Goal: Task Accomplishment & Management: Complete application form

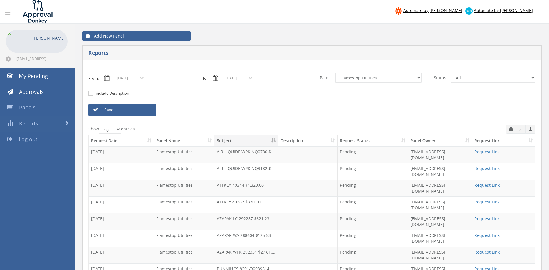
select select "number:9744"
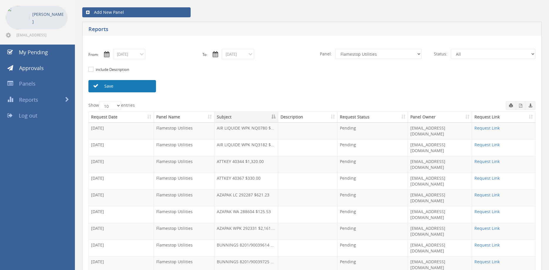
click at [122, 88] on link "Save" at bounding box center [122, 86] width 68 height 12
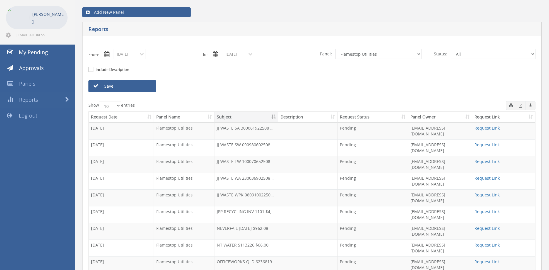
click at [238, 56] on input "09/05/2025" at bounding box center [238, 54] width 32 height 10
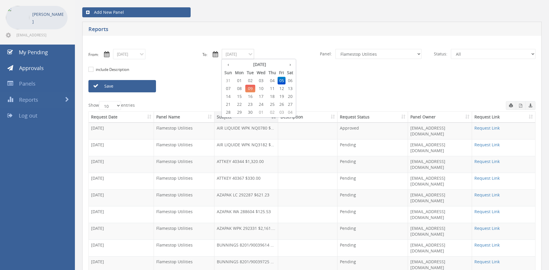
drag, startPoint x: 239, startPoint y: 80, endPoint x: 236, endPoint y: 80, distance: 3.5
click at [239, 80] on span "01" at bounding box center [239, 81] width 12 height 8
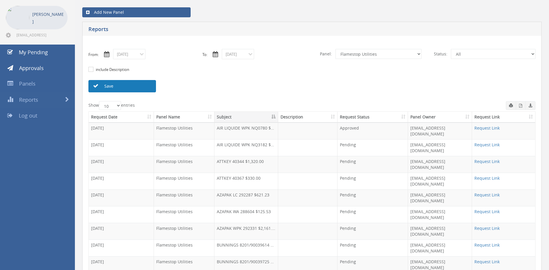
click at [147, 85] on link "Save" at bounding box center [122, 86] width 68 height 12
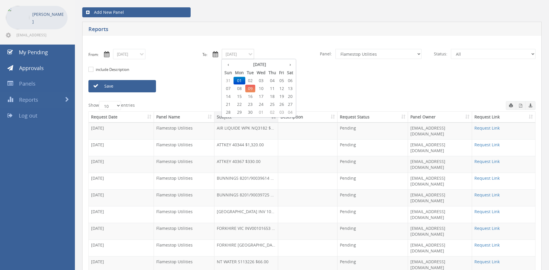
click at [236, 55] on input "09/01/2025" at bounding box center [238, 54] width 32 height 10
click at [253, 87] on span "09" at bounding box center [250, 89] width 10 height 8
type input "09/09/2025"
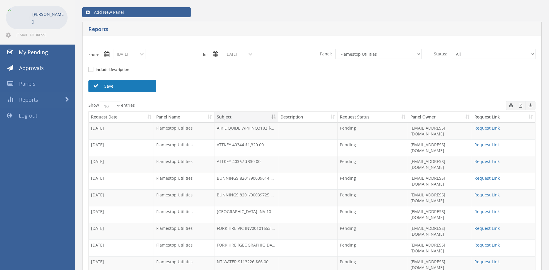
click at [150, 89] on link "Save" at bounding box center [122, 86] width 68 height 12
click at [144, 84] on link "Save" at bounding box center [122, 86] width 68 height 12
click at [335, 49] on select "All Alarm Credits RG - 3 NZ Utilities Cable and SAI Global NZ Alarms-1 NZ FX Pa…" at bounding box center [378, 54] width 86 height 10
click option "Credit Requests - 2" at bounding box center [0, 0] width 0 height 0
click at [139, 85] on link "Save" at bounding box center [122, 86] width 68 height 12
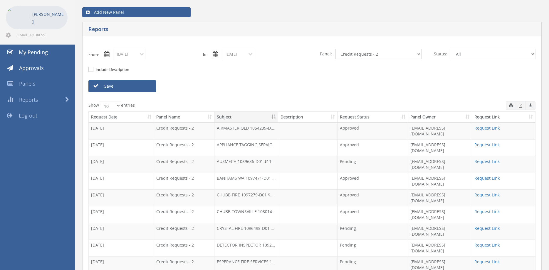
click at [335, 49] on select "All Alarm Credits RG - 3 NZ Utilities Cable and SAI Global NZ Alarms-1 NZ FX Pa…" at bounding box center [378, 54] width 86 height 10
click option "Alarm Credits RG - 3" at bounding box center [0, 0] width 0 height 0
click at [146, 87] on link "Save" at bounding box center [122, 86] width 68 height 12
click at [335, 49] on select "All Alarm Credits RG - 3 NZ Utilities Cable and SAI Global NZ Alarms-1 NZ FX Pa…" at bounding box center [378, 54] width 86 height 10
select select "number:9744"
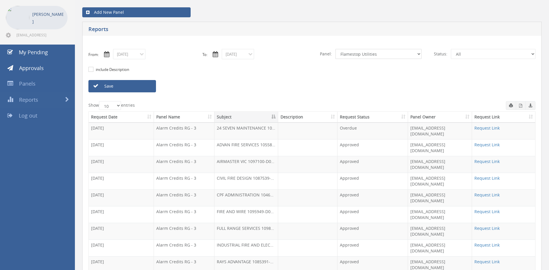
click option "Flamestop Utilities" at bounding box center [0, 0] width 0 height 0
click at [148, 86] on link "Save" at bounding box center [122, 86] width 68 height 12
click at [230, 56] on input "09/09/2025" at bounding box center [238, 54] width 32 height 10
click at [239, 79] on span "01" at bounding box center [239, 81] width 12 height 8
type input "[DATE]"
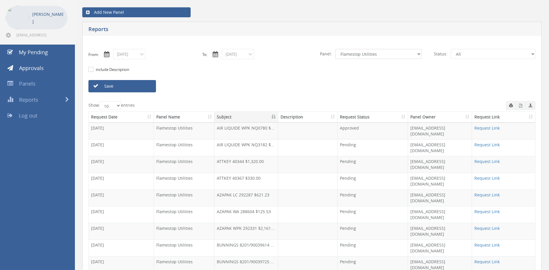
click at [335, 49] on select "All Alarm Credits RG - 3 NZ Utilities Cable and SAI Global NZ Alarms-1 NZ FX Pa…" at bounding box center [378, 54] width 86 height 10
select select "number:9739"
click option "Credit Requests - 2" at bounding box center [0, 0] width 0 height 0
click at [135, 87] on link "Save" at bounding box center [122, 86] width 68 height 12
click at [132, 55] on input "[DATE]" at bounding box center [129, 54] width 32 height 10
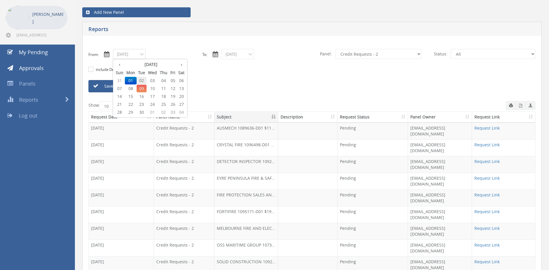
click at [142, 80] on span "02" at bounding box center [141, 81] width 10 height 8
type input "[DATE]"
click at [244, 56] on input "[DATE]" at bounding box center [238, 54] width 32 height 10
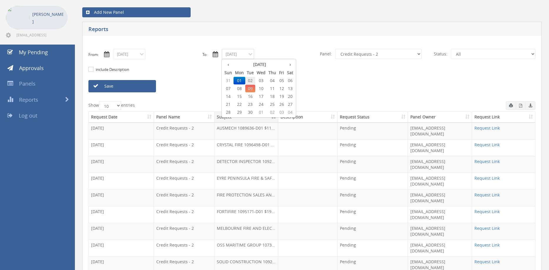
click at [251, 80] on span "02" at bounding box center [250, 81] width 10 height 8
type input "[DATE]"
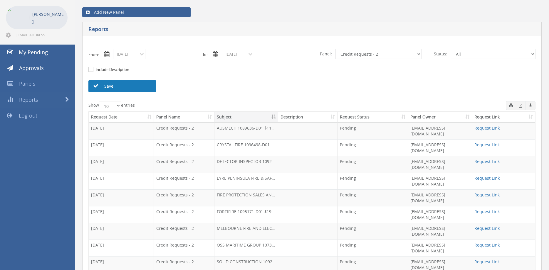
click at [148, 86] on link "Save" at bounding box center [122, 86] width 68 height 12
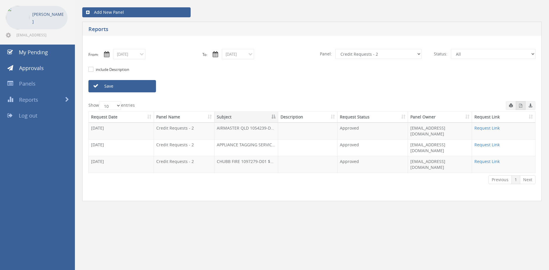
click at [518, 107] on button "button" at bounding box center [520, 105] width 10 height 9
click at [132, 52] on input "[DATE]" at bounding box center [129, 54] width 32 height 10
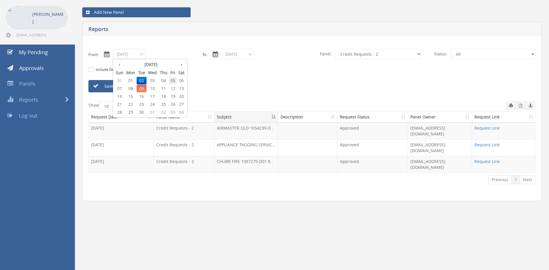
click at [173, 80] on span "05" at bounding box center [173, 81] width 8 height 8
type input "09/05/2025"
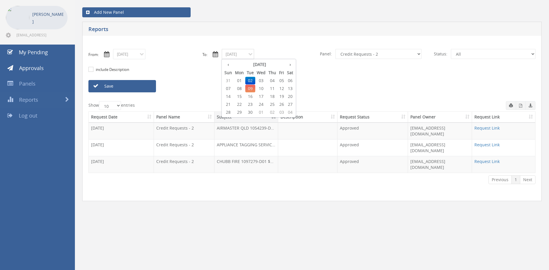
click at [241, 55] on input "[DATE]" at bounding box center [238, 54] width 32 height 10
click at [284, 80] on span "05" at bounding box center [281, 81] width 8 height 8
type input "09/05/2025"
click at [150, 86] on link "Save" at bounding box center [122, 86] width 68 height 12
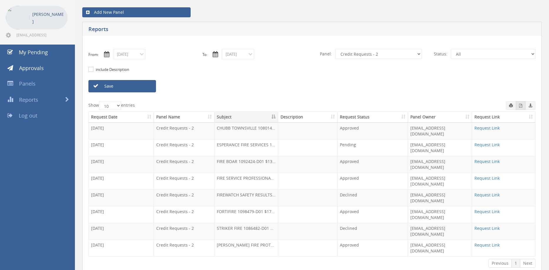
click at [519, 107] on icon "button" at bounding box center [520, 106] width 3 height 4
click at [487, 192] on link "Request Link" at bounding box center [486, 195] width 25 height 6
click at [480, 226] on link "Request Link" at bounding box center [486, 229] width 25 height 6
click at [130, 87] on link "Save" at bounding box center [122, 86] width 68 height 12
click at [128, 57] on input "09/05/2025" at bounding box center [129, 54] width 32 height 10
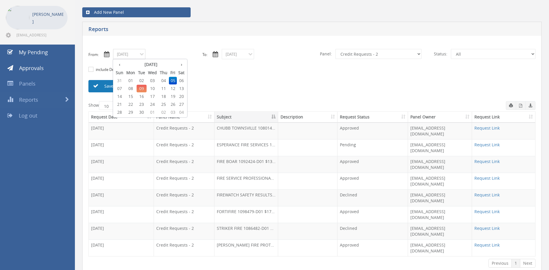
click at [132, 88] on span "08" at bounding box center [131, 89] width 12 height 8
type input "09/08/2025"
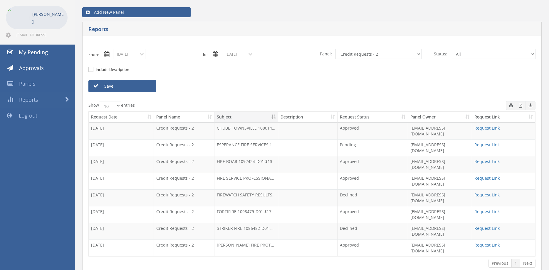
click at [234, 54] on input "09/05/2025" at bounding box center [238, 54] width 32 height 10
click at [239, 87] on span "08" at bounding box center [239, 89] width 12 height 8
type input "09/08/2025"
click at [135, 54] on input "09/08/2025" at bounding box center [129, 54] width 32 height 10
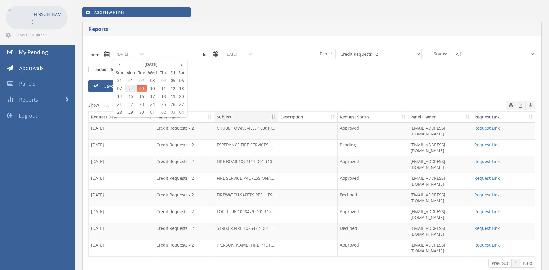
click at [132, 89] on span "08" at bounding box center [131, 89] width 12 height 8
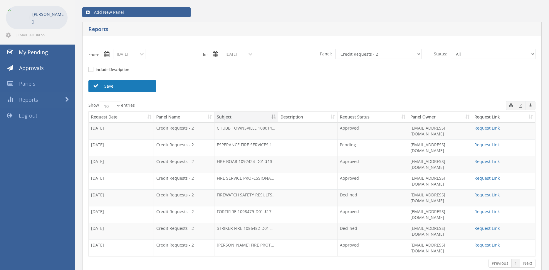
click at [145, 85] on link "Save" at bounding box center [122, 86] width 68 height 12
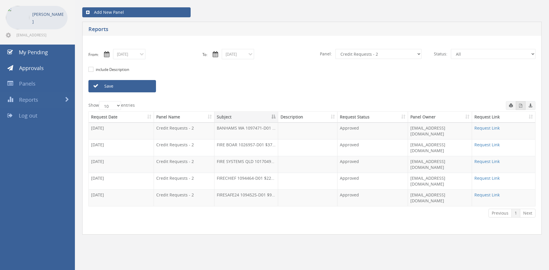
click at [519, 106] on icon "button" at bounding box center [520, 106] width 3 height 4
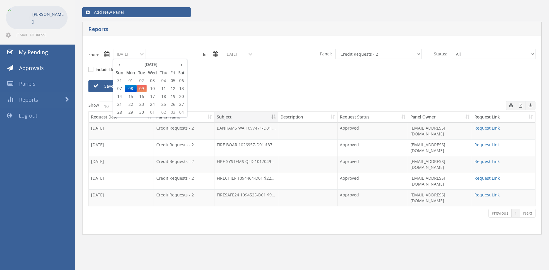
click at [133, 57] on input "09/08/2025" at bounding box center [129, 54] width 32 height 10
click at [173, 81] on span "05" at bounding box center [173, 81] width 8 height 8
type input "09/05/2025"
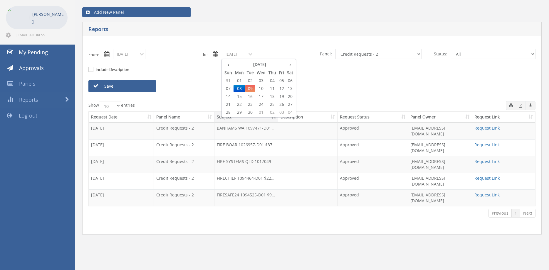
click at [245, 54] on input "09/08/2025" at bounding box center [238, 54] width 32 height 10
click at [282, 80] on span "05" at bounding box center [281, 81] width 8 height 8
type input "09/05/2025"
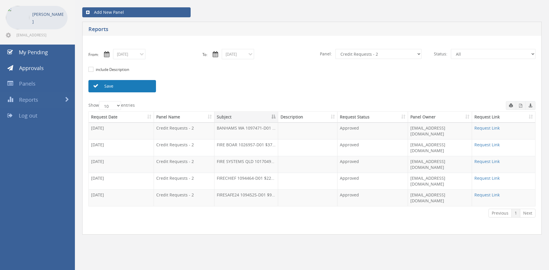
click at [149, 87] on link "Save" at bounding box center [122, 86] width 68 height 12
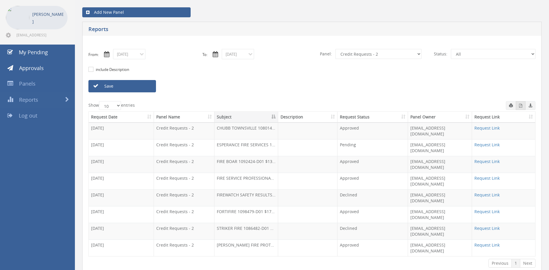
click at [520, 106] on icon "button" at bounding box center [520, 106] width 3 height 4
click at [133, 87] on link "Save" at bounding box center [122, 86] width 68 height 12
click at [138, 52] on input "09/05/2025" at bounding box center [129, 54] width 32 height 10
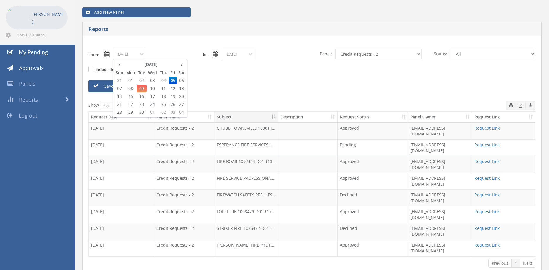
click at [132, 80] on span "01" at bounding box center [131, 81] width 12 height 8
type input "09/01/2025"
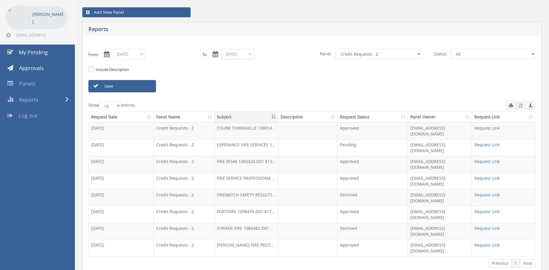
click at [232, 53] on input "09/05/2025" at bounding box center [238, 54] width 32 height 10
click at [240, 80] on span "01" at bounding box center [239, 81] width 12 height 8
type input "09/01/2025"
click at [141, 85] on link "Save" at bounding box center [122, 86] width 68 height 12
click at [519, 106] on icon "button" at bounding box center [520, 106] width 3 height 4
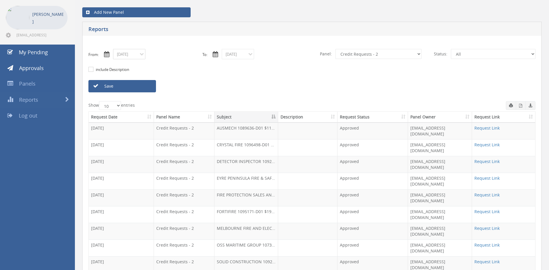
click at [135, 53] on input "09/01/2025" at bounding box center [129, 54] width 32 height 10
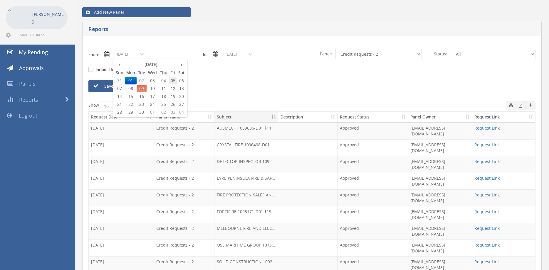
click at [174, 80] on span "05" at bounding box center [173, 81] width 8 height 8
type input "09/05/2025"
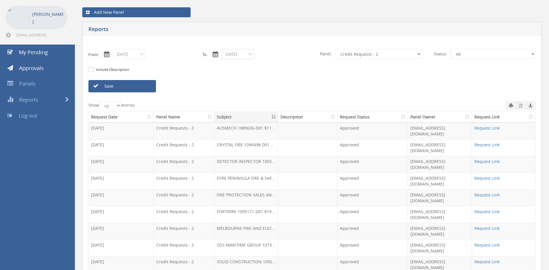
click at [242, 50] on input "09/01/2025" at bounding box center [238, 54] width 32 height 10
click at [281, 80] on span "05" at bounding box center [281, 81] width 8 height 8
type input "09/05/2025"
click at [146, 87] on link "Save" at bounding box center [122, 86] width 68 height 12
click at [130, 56] on input "09/05/2025" at bounding box center [129, 54] width 32 height 10
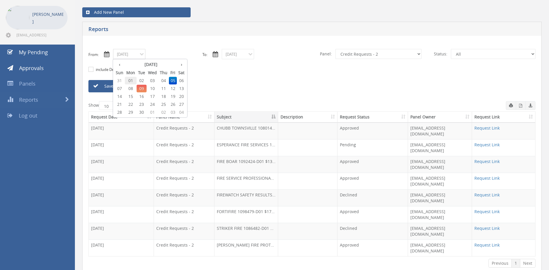
click at [133, 80] on span "01" at bounding box center [131, 81] width 12 height 8
type input "09/01/2025"
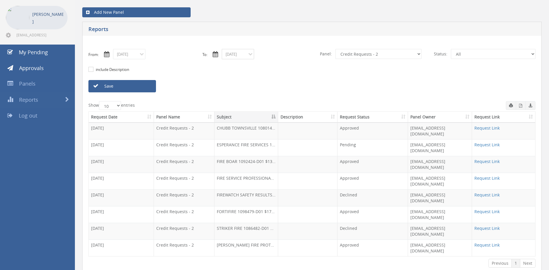
click at [237, 53] on input "09/05/2025" at bounding box center [238, 54] width 32 height 10
click at [239, 80] on span "01" at bounding box center [239, 81] width 12 height 8
type input "09/01/2025"
click at [335, 49] on select "All Alarm Credits RG - 3 NZ Utilities Cable and SAI Global NZ Alarms-1 NZ FX Pa…" at bounding box center [378, 54] width 86 height 10
select select "number:13144"
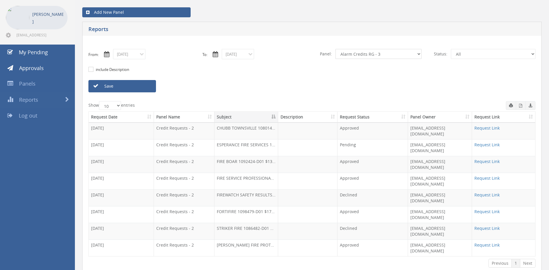
click option "Alarm Credits RG - 3" at bounding box center [0, 0] width 0 height 0
click at [148, 87] on link "Save" at bounding box center [122, 86] width 68 height 12
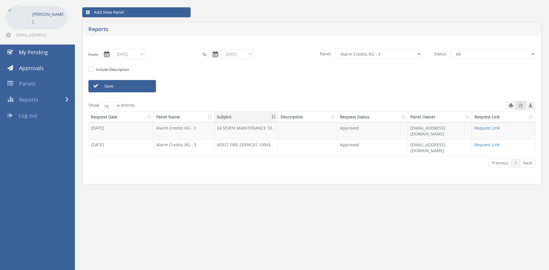
click at [520, 107] on icon "button" at bounding box center [520, 106] width 3 height 4
click at [138, 53] on input "09/01/2025" at bounding box center [129, 54] width 32 height 10
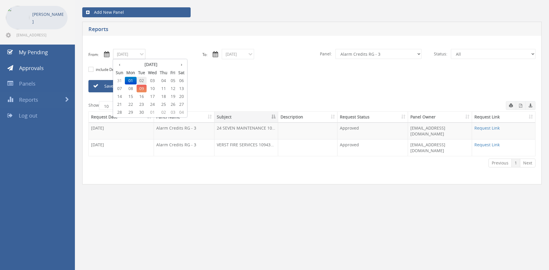
click at [142, 81] on span "02" at bounding box center [141, 81] width 10 height 8
type input "09/02/2025"
click at [233, 54] on input "09/01/2025" at bounding box center [238, 54] width 32 height 10
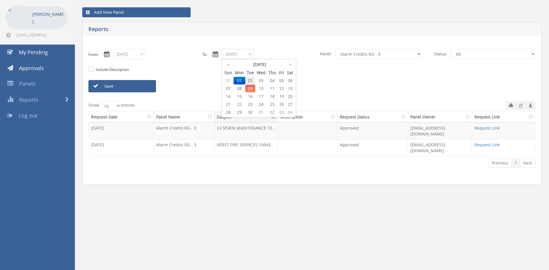
click at [250, 79] on span "02" at bounding box center [250, 81] width 10 height 8
type input "09/02/2025"
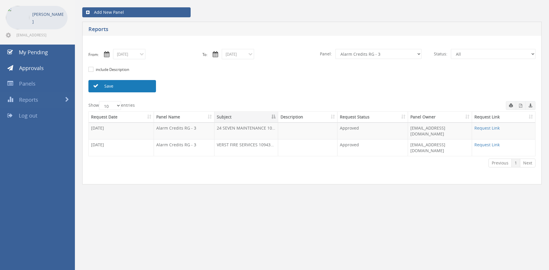
click at [147, 86] on link "Save" at bounding box center [122, 86] width 68 height 12
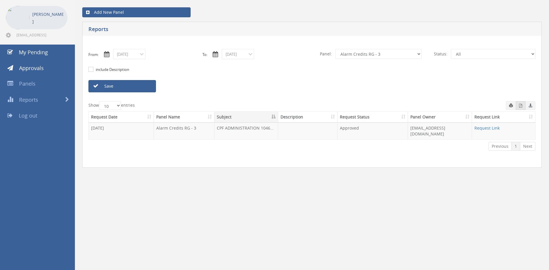
click at [519, 108] on span "button" at bounding box center [520, 105] width 3 height 5
click at [131, 55] on input "09/02/2025" at bounding box center [129, 54] width 32 height 10
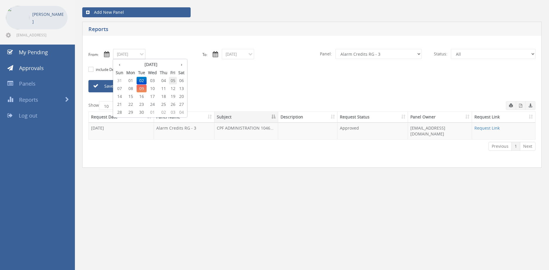
click at [173, 80] on span "05" at bounding box center [173, 81] width 8 height 8
type input "09/05/2025"
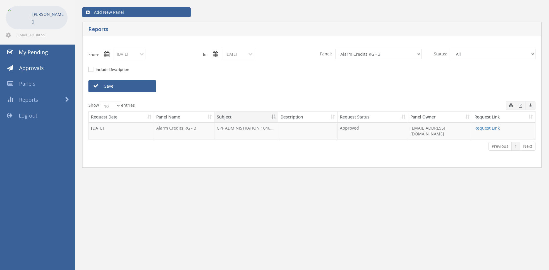
click at [235, 55] on input "09/02/2025" at bounding box center [238, 54] width 32 height 10
click at [284, 79] on span "05" at bounding box center [281, 81] width 8 height 8
type input "09/05/2025"
click at [150, 85] on link "Save" at bounding box center [122, 86] width 68 height 12
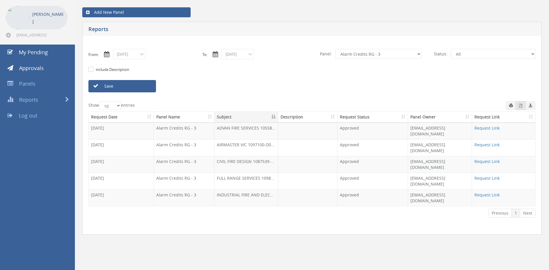
click at [520, 107] on icon "button" at bounding box center [520, 106] width 3 height 4
click at [128, 51] on input "09/05/2025" at bounding box center [129, 54] width 32 height 10
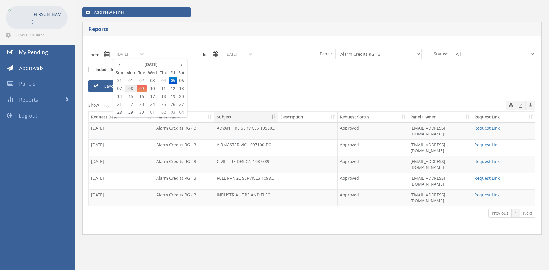
click at [131, 88] on span "08" at bounding box center [131, 89] width 12 height 8
type input "09/08/2025"
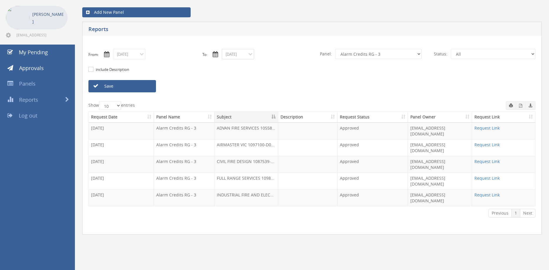
click at [234, 54] on input "09/05/2025" at bounding box center [238, 54] width 32 height 10
drag, startPoint x: 242, startPoint y: 89, endPoint x: 193, endPoint y: 86, distance: 48.8
click at [242, 89] on span "08" at bounding box center [239, 89] width 12 height 8
type input "09/08/2025"
click at [142, 87] on link "Save" at bounding box center [122, 86] width 68 height 12
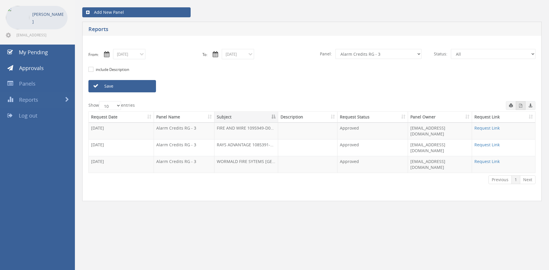
click at [520, 107] on icon "button" at bounding box center [520, 106] width 3 height 4
click at [131, 59] on input "09/08/2025" at bounding box center [129, 54] width 32 height 10
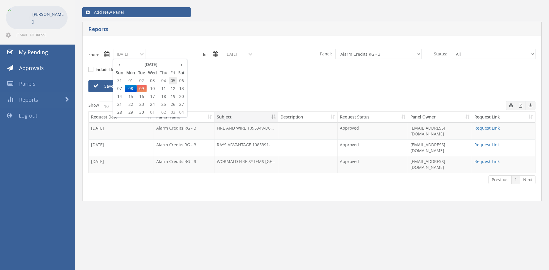
click at [173, 80] on span "05" at bounding box center [173, 81] width 8 height 8
type input "09/05/2025"
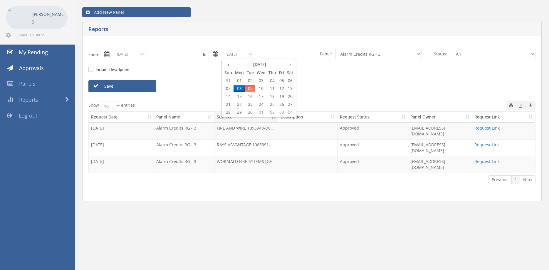
click at [241, 54] on input "09/08/2025" at bounding box center [238, 54] width 32 height 10
click at [282, 81] on span "05" at bounding box center [281, 81] width 8 height 8
type input "09/05/2025"
select select "number:9739"
click option "Credit Requests - 2" at bounding box center [0, 0] width 0 height 0
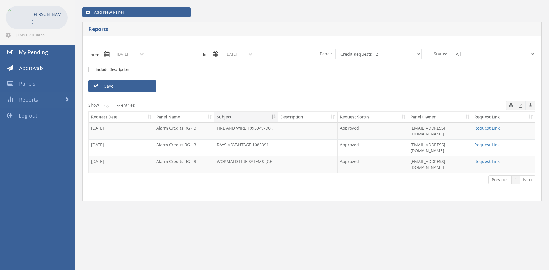
click at [143, 88] on link "Save" at bounding box center [122, 86] width 68 height 12
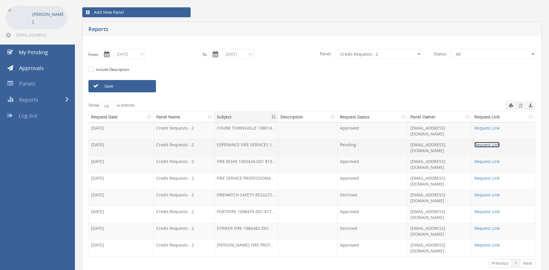
click at [476, 142] on link "Request Link" at bounding box center [486, 145] width 25 height 6
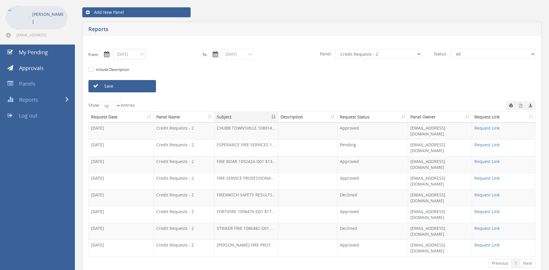
click at [129, 55] on input "09/05/2025" at bounding box center [129, 54] width 32 height 10
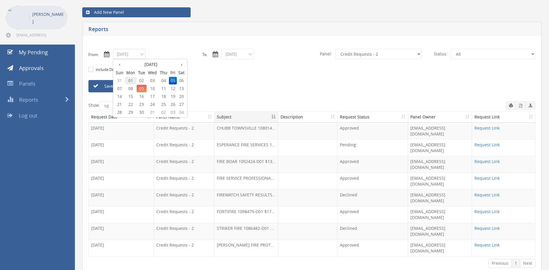
click at [131, 80] on span "01" at bounding box center [131, 81] width 12 height 8
type input "09/01/2025"
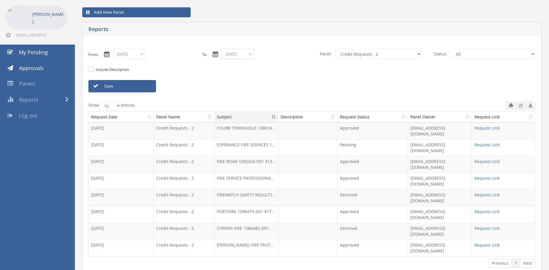
click at [234, 55] on input "09/05/2025" at bounding box center [238, 54] width 32 height 10
click at [242, 79] on span "01" at bounding box center [239, 81] width 12 height 8
type input "09/01/2025"
click at [335, 49] on select "All Alarm Credits RG - 3 NZ Utilities Cable and SAI Global NZ Alarms-1 NZ FX Pa…" at bounding box center [378, 54] width 86 height 10
select select "number:9744"
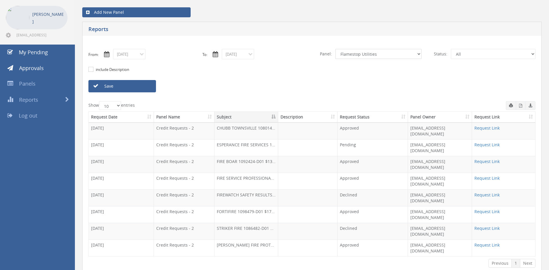
click option "Flamestop Utilities" at bounding box center [0, 0] width 0 height 0
click at [149, 84] on link "Save" at bounding box center [122, 86] width 68 height 12
click at [519, 107] on icon "button" at bounding box center [520, 106] width 3 height 4
click at [133, 56] on input "09/01/2025" at bounding box center [129, 54] width 32 height 10
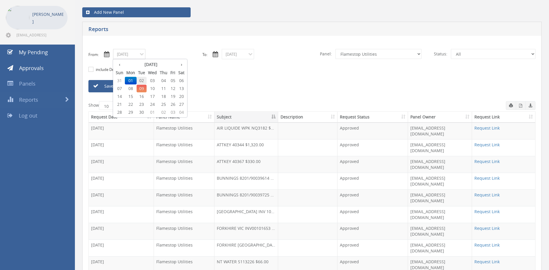
click at [142, 81] on span "02" at bounding box center [141, 81] width 10 height 8
type input "09/02/2025"
click at [232, 56] on input "09/01/2025" at bounding box center [238, 54] width 32 height 10
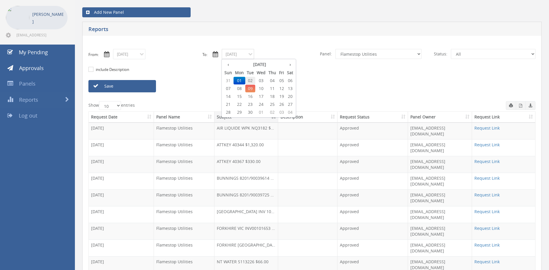
click at [251, 80] on span "02" at bounding box center [250, 81] width 10 height 8
type input "09/02/2025"
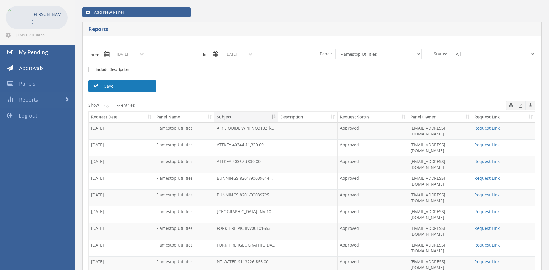
click at [144, 87] on link "Save" at bounding box center [122, 86] width 68 height 12
click at [519, 106] on icon "button" at bounding box center [520, 106] width 3 height 4
click at [135, 57] on input "09/02/2025" at bounding box center [129, 54] width 32 height 10
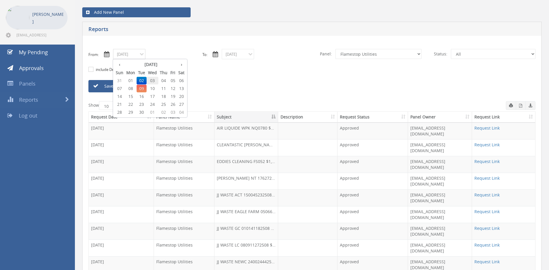
click at [152, 79] on span "03" at bounding box center [152, 81] width 12 height 8
type input "09/03/2025"
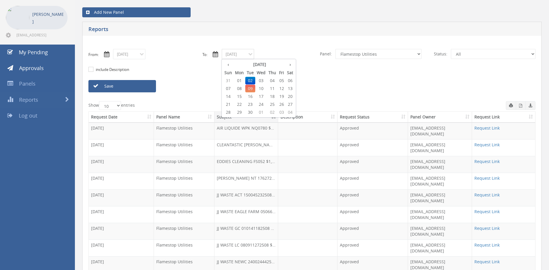
click at [237, 54] on input "09/02/2025" at bounding box center [238, 54] width 32 height 10
click at [262, 80] on span "03" at bounding box center [261, 81] width 12 height 8
type input "09/03/2025"
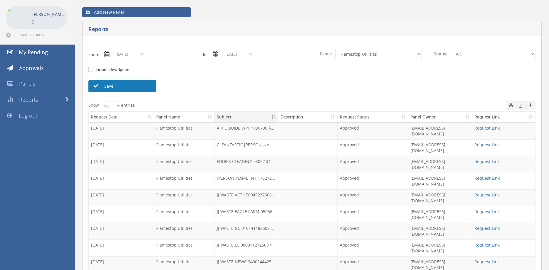
click at [147, 87] on link "Save" at bounding box center [122, 86] width 68 height 12
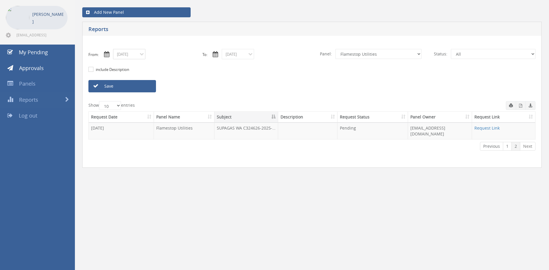
click at [132, 55] on input "09/03/2025" at bounding box center [129, 54] width 32 height 10
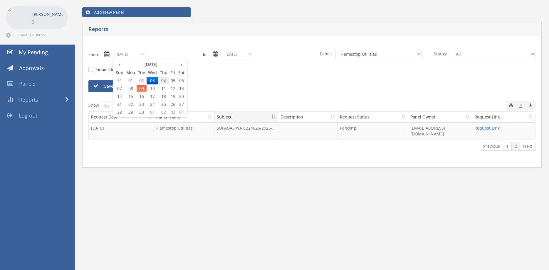
click at [165, 80] on span "04" at bounding box center [163, 81] width 11 height 8
type input "09/04/2025"
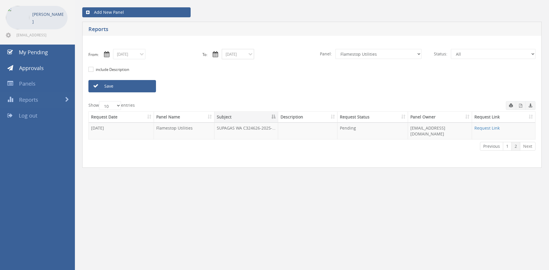
click at [236, 56] on input "09/03/2025" at bounding box center [238, 54] width 32 height 10
click at [273, 80] on span "04" at bounding box center [272, 81] width 11 height 8
type input "09/04/2025"
click at [147, 87] on link "Save" at bounding box center [122, 86] width 68 height 12
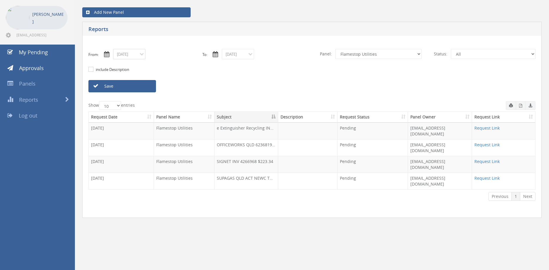
click at [125, 53] on input "09/04/2025" at bounding box center [129, 54] width 32 height 10
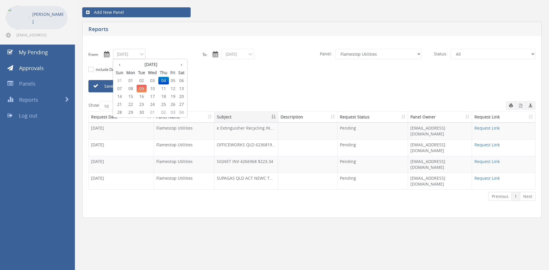
click at [172, 80] on span "05" at bounding box center [173, 81] width 8 height 8
type input "09/05/2025"
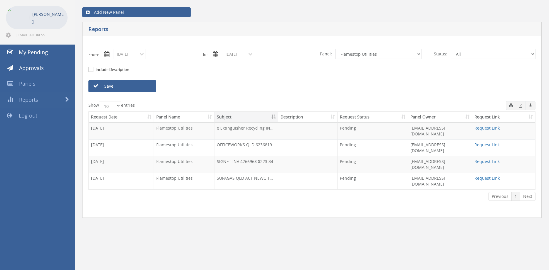
click at [240, 56] on input "09/04/2025" at bounding box center [238, 54] width 32 height 10
click at [285, 80] on span "05" at bounding box center [281, 81] width 8 height 8
type input "09/05/2025"
click at [146, 86] on link "Save" at bounding box center [122, 86] width 68 height 12
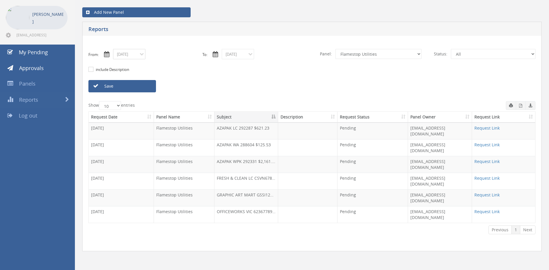
click at [134, 55] on input "09/05/2025" at bounding box center [129, 54] width 32 height 10
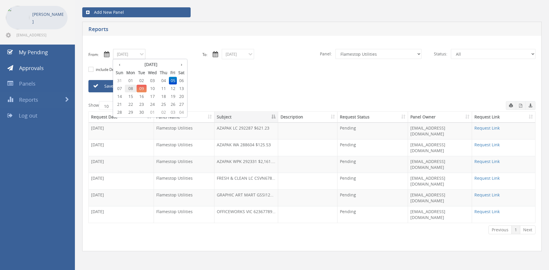
click at [132, 88] on span "08" at bounding box center [131, 89] width 12 height 8
type input "09/08/2025"
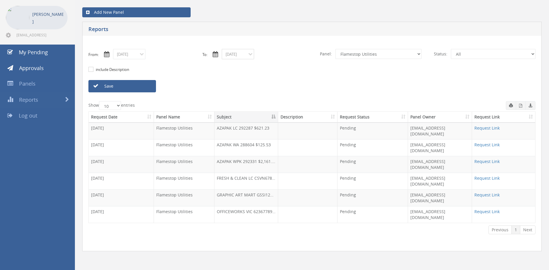
click at [241, 56] on input "09/05/2025" at bounding box center [238, 54] width 32 height 10
click at [240, 87] on span "08" at bounding box center [239, 89] width 12 height 8
type input "09/08/2025"
click at [147, 87] on link "Save" at bounding box center [122, 86] width 68 height 12
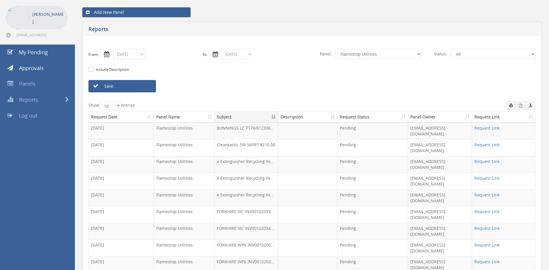
click at [123, 55] on input "09/08/2025" at bounding box center [129, 54] width 32 height 10
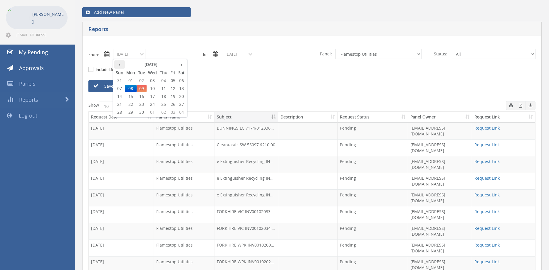
click at [119, 65] on th "‹" at bounding box center [119, 64] width 11 height 8
drag, startPoint x: 132, startPoint y: 104, endPoint x: 203, endPoint y: 71, distance: 78.5
click at [132, 104] on span "18" at bounding box center [131, 105] width 12 height 8
type input "08/18/2025"
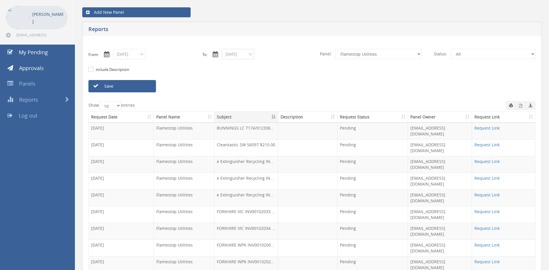
click at [230, 55] on input "09/08/2025" at bounding box center [238, 54] width 32 height 10
click at [230, 65] on th "‹" at bounding box center [228, 64] width 11 height 8
click at [239, 104] on span "18" at bounding box center [239, 105] width 12 height 8
type input "08/18/2025"
click at [145, 87] on link "Save" at bounding box center [122, 86] width 68 height 12
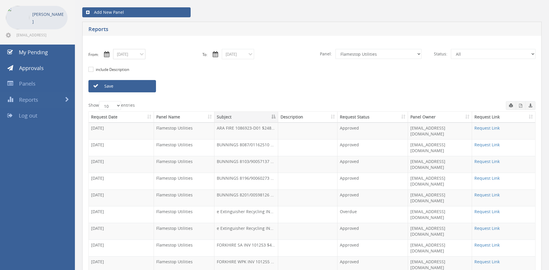
click at [123, 53] on input "08/18/2025" at bounding box center [129, 54] width 32 height 10
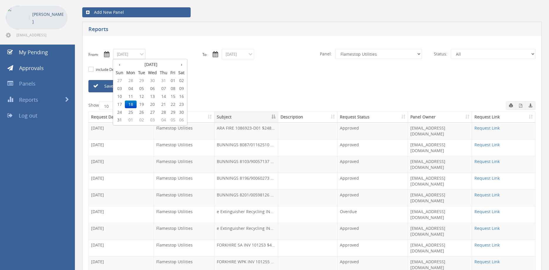
click at [141, 104] on span "19" at bounding box center [141, 105] width 10 height 8
type input "08/19/2025"
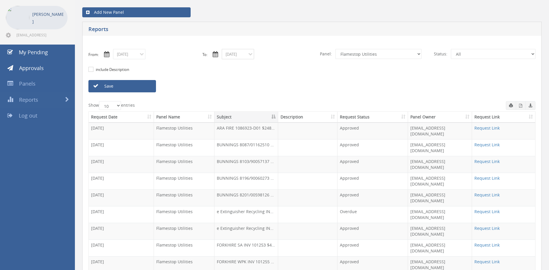
click at [234, 54] on input "08/18/2025" at bounding box center [238, 54] width 32 height 10
click at [252, 104] on span "19" at bounding box center [250, 105] width 10 height 8
type input "08/19/2025"
click at [148, 88] on link "Save" at bounding box center [122, 86] width 68 height 12
click at [124, 55] on input "08/19/2025" at bounding box center [129, 54] width 32 height 10
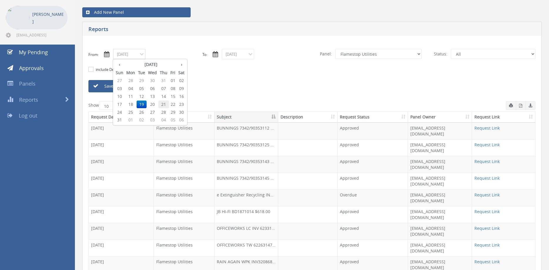
click at [163, 103] on span "21" at bounding box center [163, 105] width 11 height 8
type input "08/21/2025"
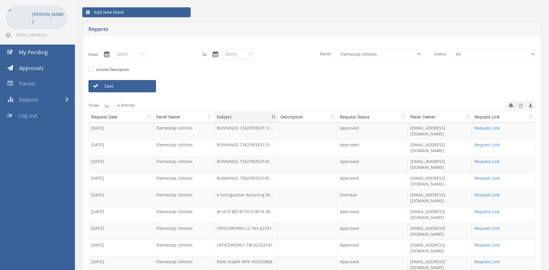
click at [239, 54] on input "08/19/2025" at bounding box center [238, 54] width 32 height 10
click at [272, 104] on span "21" at bounding box center [272, 105] width 11 height 8
type input "08/21/2025"
click at [139, 88] on link "Save" at bounding box center [122, 86] width 68 height 12
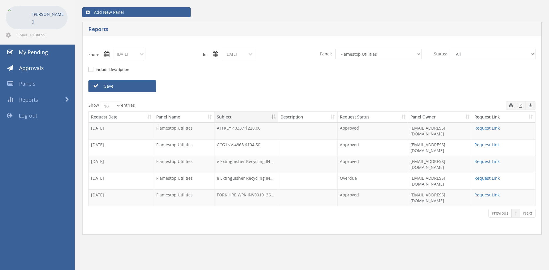
click at [127, 54] on input "08/21/2025" at bounding box center [129, 54] width 32 height 10
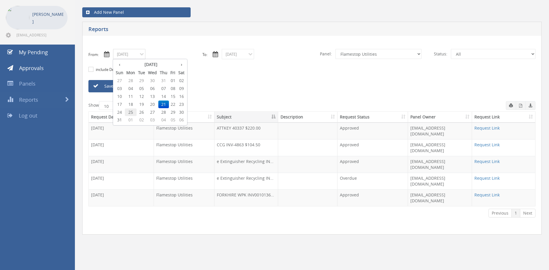
click at [131, 112] on span "25" at bounding box center [131, 113] width 12 height 8
type input "08/25/2025"
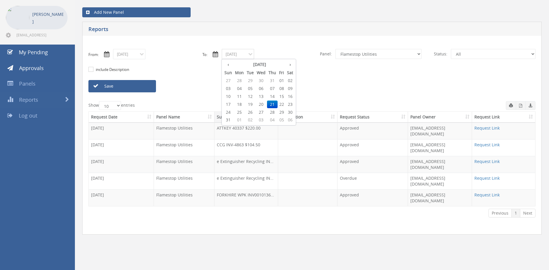
click at [231, 55] on input "08/21/2025" at bounding box center [238, 54] width 32 height 10
click at [240, 112] on span "25" at bounding box center [239, 113] width 12 height 8
type input "08/25/2025"
click at [144, 87] on link "Save" at bounding box center [122, 86] width 68 height 12
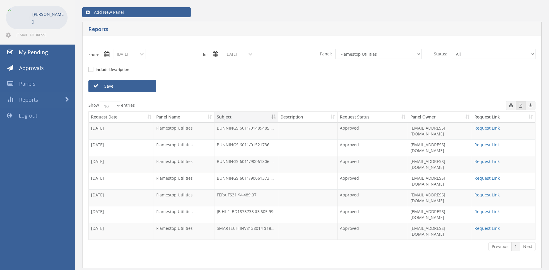
click at [521, 107] on icon "button" at bounding box center [520, 106] width 3 height 4
click at [134, 53] on input "08/25/2025" at bounding box center [129, 54] width 32 height 10
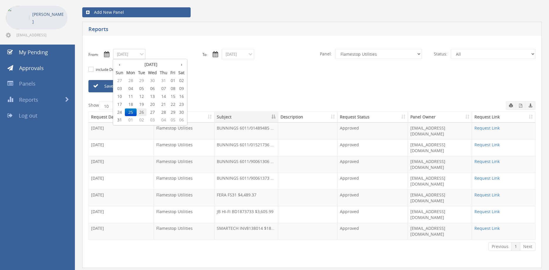
click at [144, 111] on span "26" at bounding box center [141, 113] width 10 height 8
type input "08/26/2025"
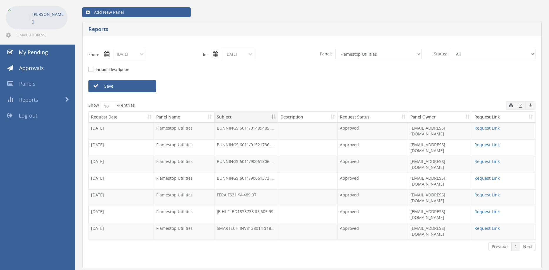
click at [227, 54] on input "08/25/2025" at bounding box center [238, 54] width 32 height 10
click at [250, 112] on span "26" at bounding box center [250, 113] width 10 height 8
type input "08/26/2025"
click at [145, 88] on link "Save" at bounding box center [122, 86] width 68 height 12
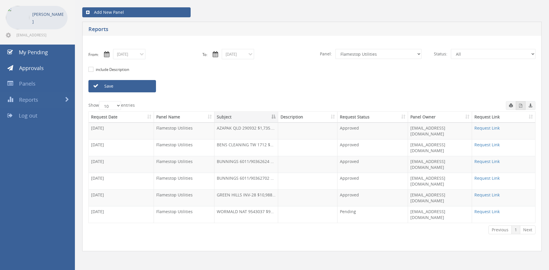
click at [519, 106] on icon "button" at bounding box center [520, 106] width 3 height 4
click at [130, 56] on input "08/26/2025" at bounding box center [129, 54] width 32 height 10
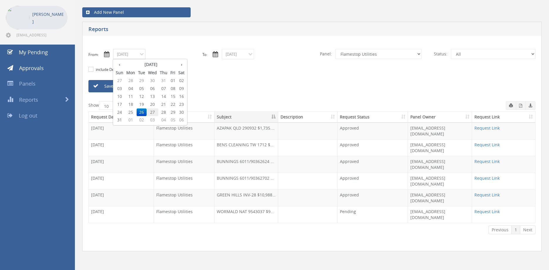
drag, startPoint x: 153, startPoint y: 113, endPoint x: 157, endPoint y: 109, distance: 5.0
click at [153, 112] on span "27" at bounding box center [152, 113] width 12 height 8
type input "08/27/2025"
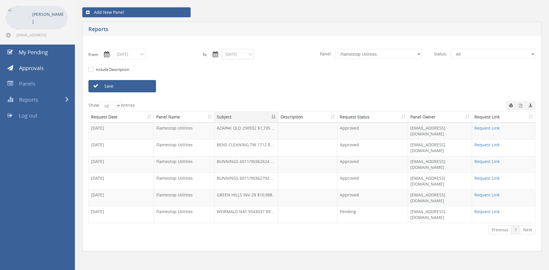
click at [231, 53] on input "08/26/2025" at bounding box center [238, 54] width 32 height 10
click at [261, 109] on span "27" at bounding box center [261, 113] width 12 height 8
type input "08/27/2025"
click at [149, 88] on link "Save" at bounding box center [122, 86] width 68 height 12
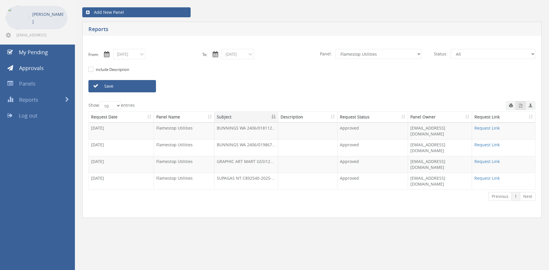
click at [519, 106] on icon "button" at bounding box center [520, 106] width 3 height 4
click at [134, 55] on input "08/27/2025" at bounding box center [129, 54] width 32 height 10
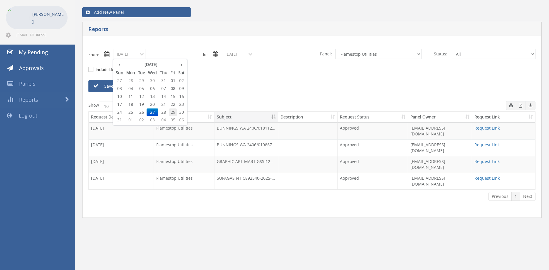
click at [173, 112] on span "29" at bounding box center [173, 113] width 8 height 8
type input "08/29/2025"
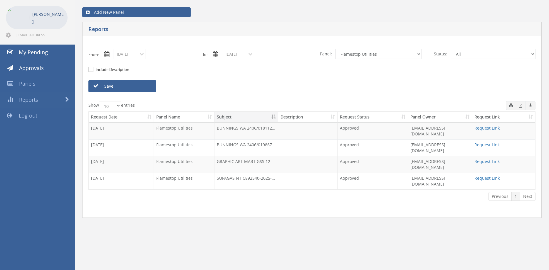
click at [232, 53] on input "08/27/2025" at bounding box center [238, 54] width 32 height 10
click at [283, 112] on span "29" at bounding box center [281, 113] width 8 height 8
type input "08/29/2025"
click at [147, 87] on link "Save" at bounding box center [122, 86] width 68 height 12
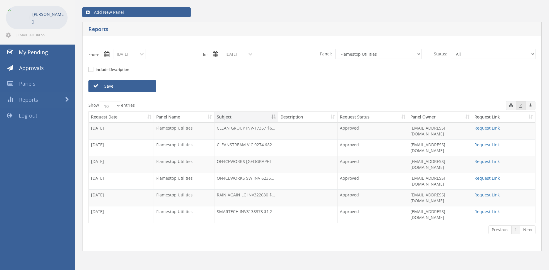
click at [521, 108] on icon "button" at bounding box center [520, 106] width 3 height 4
click at [130, 57] on input "08/29/2025" at bounding box center [129, 54] width 32 height 10
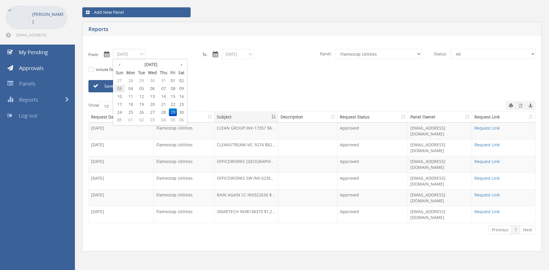
click at [123, 89] on span "03" at bounding box center [119, 89] width 11 height 8
type input "08/03/2025"
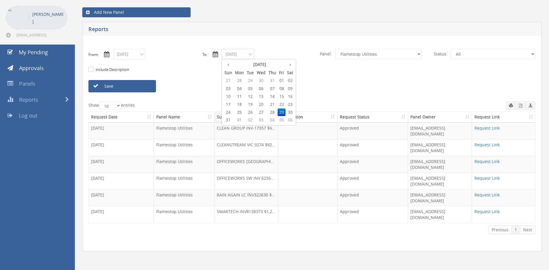
click at [222, 54] on input "08/29/2025" at bounding box center [238, 54] width 32 height 10
click at [288, 66] on th "›" at bounding box center [289, 64] width 9 height 8
click at [262, 80] on span "03" at bounding box center [261, 81] width 12 height 8
type input "09/03/2025"
click at [143, 56] on input "08/03/2025" at bounding box center [129, 54] width 32 height 10
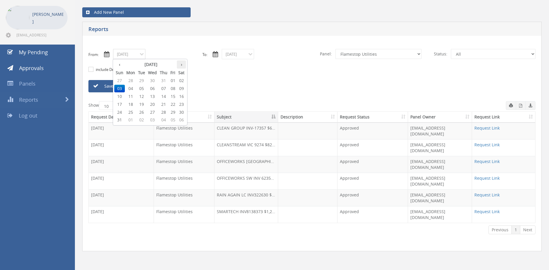
click at [182, 63] on th "›" at bounding box center [181, 64] width 9 height 8
type input "09/03/2025"
click at [156, 80] on span "03" at bounding box center [152, 81] width 12 height 8
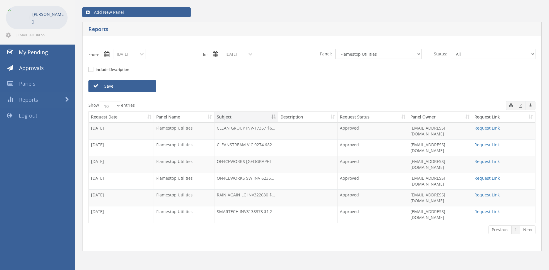
click at [335, 49] on select "All Alarm Credits RG - 3 NZ Utilities Cable and SAI Global NZ Alarms-1 NZ FX Pa…" at bounding box center [378, 54] width 86 height 10
select select "number:9632"
click option "Suppliers" at bounding box center [0, 0] width 0 height 0
click at [135, 86] on link "Save" at bounding box center [122, 86] width 68 height 12
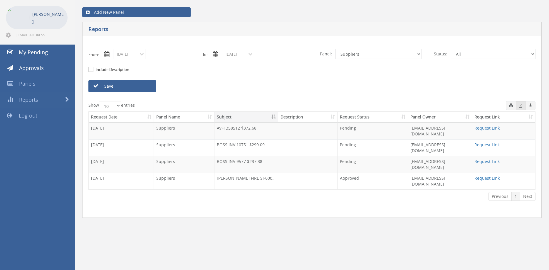
click at [520, 106] on icon "button" at bounding box center [520, 106] width 3 height 4
click at [139, 56] on input "09/03/2025" at bounding box center [129, 54] width 32 height 10
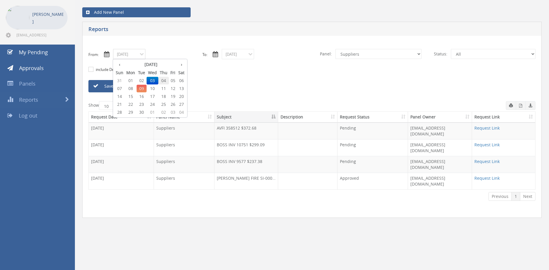
click at [166, 81] on span "04" at bounding box center [163, 81] width 11 height 8
type input "09/04/2025"
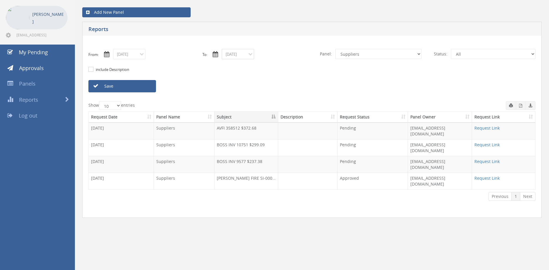
click at [231, 56] on input "09/03/2025" at bounding box center [238, 54] width 32 height 10
click at [273, 80] on span "04" at bounding box center [272, 81] width 11 height 8
type input "09/04/2025"
click at [146, 86] on link "Save" at bounding box center [122, 86] width 68 height 12
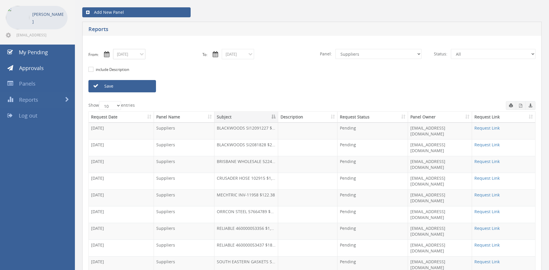
click at [124, 56] on input "09/04/2025" at bounding box center [129, 54] width 32 height 10
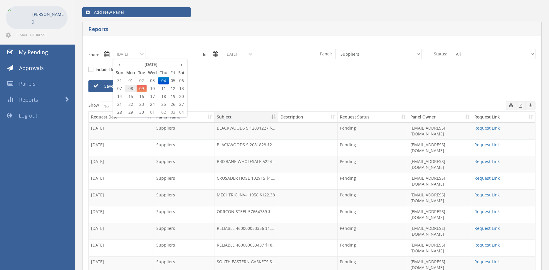
click at [133, 87] on span "08" at bounding box center [131, 89] width 12 height 8
type input "09/08/2025"
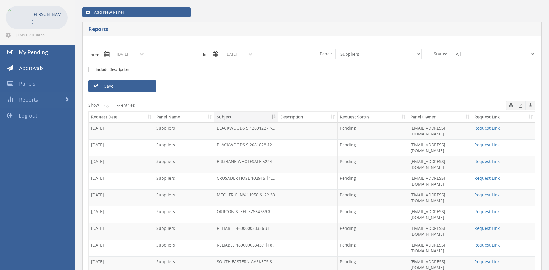
click at [232, 56] on input "09/04/2025" at bounding box center [238, 54] width 32 height 10
drag, startPoint x: 213, startPoint y: 88, endPoint x: 228, endPoint y: 88, distance: 15.3
click at [214, 88] on div "Save" at bounding box center [311, 86] width 455 height 12
click at [242, 56] on input "09/04/2025" at bounding box center [238, 54] width 32 height 10
click at [240, 89] on span "08" at bounding box center [239, 89] width 12 height 8
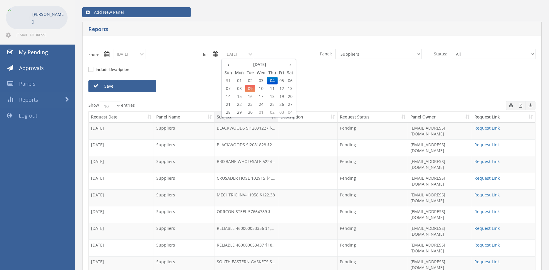
type input "09/08/2025"
click at [141, 89] on link "Save" at bounding box center [122, 86] width 68 height 12
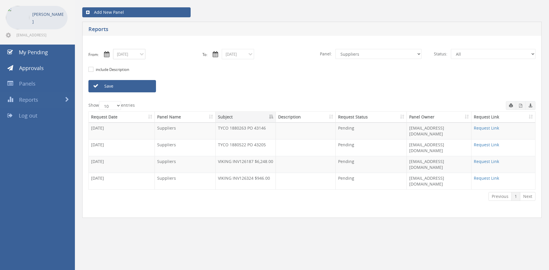
click at [128, 56] on input "09/08/2025" at bounding box center [129, 54] width 32 height 10
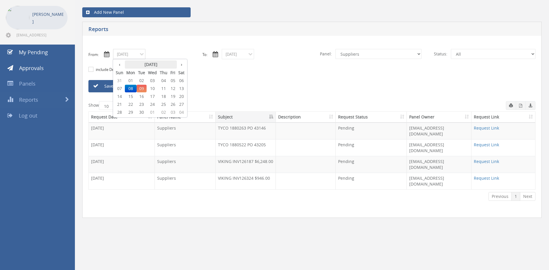
click at [120, 65] on th "‹" at bounding box center [119, 64] width 11 height 8
click at [165, 104] on span "21" at bounding box center [163, 105] width 11 height 8
type input "08/21/2025"
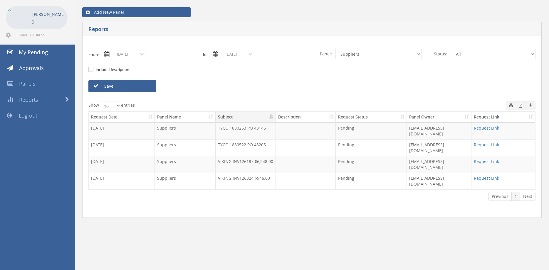
click at [240, 54] on input "09/08/2025" at bounding box center [238, 54] width 32 height 10
click at [229, 65] on th "‹" at bounding box center [228, 64] width 11 height 8
click at [273, 104] on span "21" at bounding box center [272, 105] width 11 height 8
type input "08/21/2025"
click at [144, 87] on link "Save" at bounding box center [122, 86] width 68 height 12
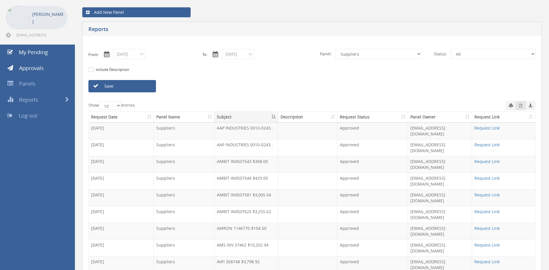
click at [519, 106] on icon "button" at bounding box center [520, 106] width 3 height 4
click at [135, 56] on input "08/21/2025" at bounding box center [129, 54] width 32 height 10
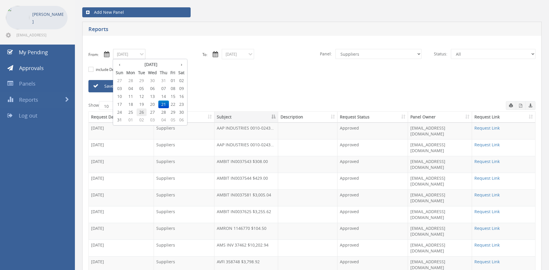
click at [144, 112] on span "26" at bounding box center [141, 113] width 10 height 8
type input "08/26/2025"
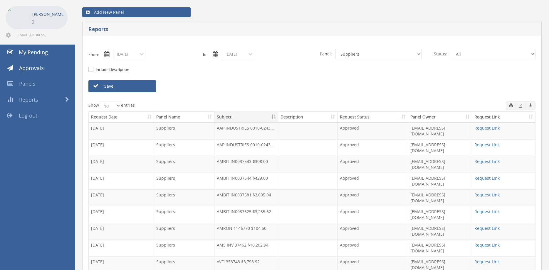
click at [235, 62] on div "include Description" at bounding box center [311, 69] width 455 height 21
click at [234, 54] on input "08/21/2025" at bounding box center [238, 54] width 32 height 10
click at [249, 112] on span "26" at bounding box center [250, 113] width 10 height 8
type input "08/26/2025"
click at [142, 88] on link "Save" at bounding box center [122, 86] width 68 height 12
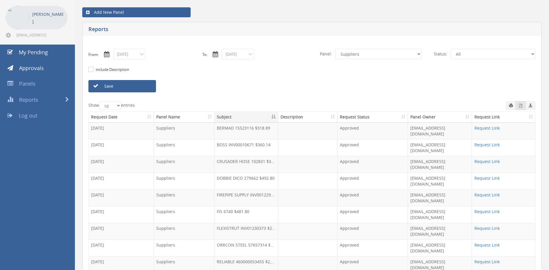
click at [519, 107] on icon "button" at bounding box center [520, 106] width 3 height 4
click at [136, 55] on input "08/26/2025" at bounding box center [129, 54] width 32 height 10
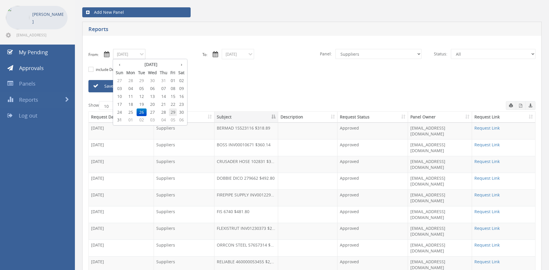
click at [172, 111] on span "29" at bounding box center [173, 113] width 8 height 8
type input "08/29/2025"
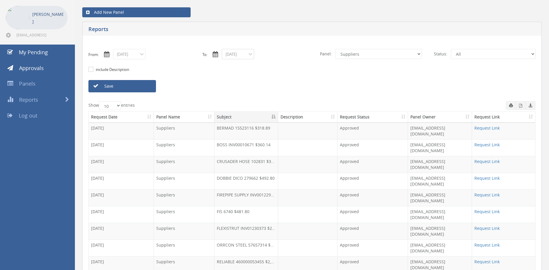
click at [235, 53] on input "08/26/2025" at bounding box center [238, 54] width 32 height 10
click at [282, 112] on span "29" at bounding box center [281, 113] width 8 height 8
type input "08/29/2025"
click at [144, 90] on link "Save" at bounding box center [122, 86] width 68 height 12
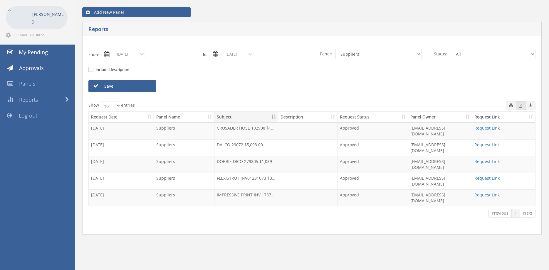
click at [522, 107] on button "button" at bounding box center [520, 105] width 10 height 9
click at [130, 58] on input "08/29/2025" at bounding box center [129, 54] width 32 height 10
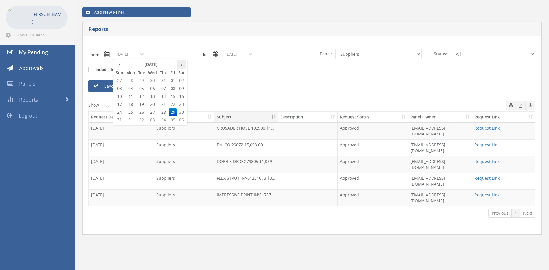
click at [179, 66] on th "›" at bounding box center [181, 64] width 9 height 8
click at [145, 81] on span "02" at bounding box center [141, 81] width 10 height 8
type input "09/02/2025"
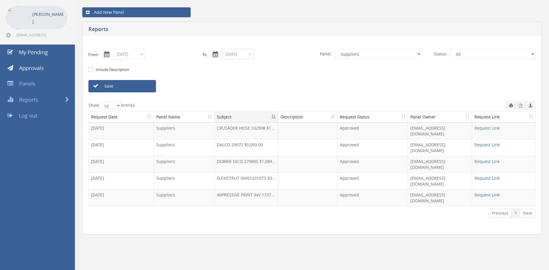
click at [250, 53] on input "08/29/2025" at bounding box center [238, 54] width 32 height 10
click at [291, 66] on th "›" at bounding box center [289, 64] width 9 height 8
drag, startPoint x: 252, startPoint y: 81, endPoint x: 271, endPoint y: 78, distance: 19.0
click at [252, 81] on span "02" at bounding box center [250, 81] width 10 height 8
type input "09/02/2025"
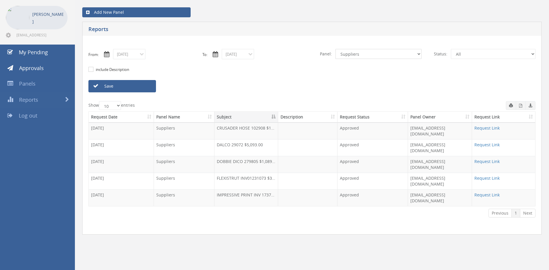
click at [335, 49] on select "All Alarm Credits RG - 3 NZ Utilities Cable and SAI Global NZ Alarms-1 NZ FX Pa…" at bounding box center [378, 54] width 86 height 10
select select "number:9744"
click option "Flamestop Utilities" at bounding box center [0, 0] width 0 height 0
click at [145, 87] on link "Save" at bounding box center [122, 86] width 68 height 12
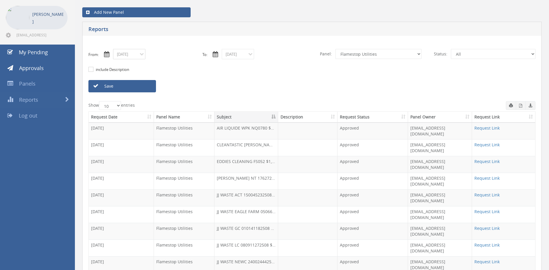
click at [129, 55] on input "09/02/2025" at bounding box center [129, 54] width 32 height 10
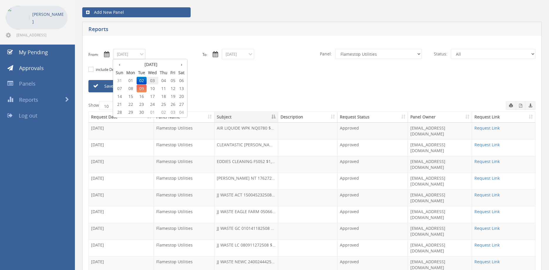
click at [154, 80] on span "03" at bounding box center [152, 81] width 12 height 8
type input "09/03/2025"
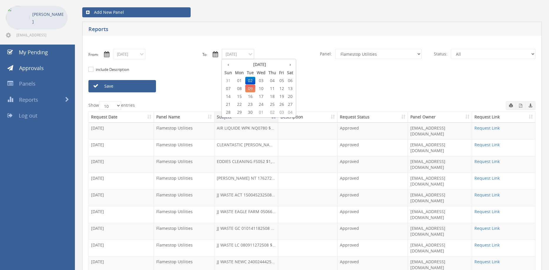
click at [229, 56] on input "09/02/2025" at bounding box center [238, 54] width 32 height 10
click at [263, 80] on span "03" at bounding box center [261, 81] width 12 height 8
type input "09/03/2025"
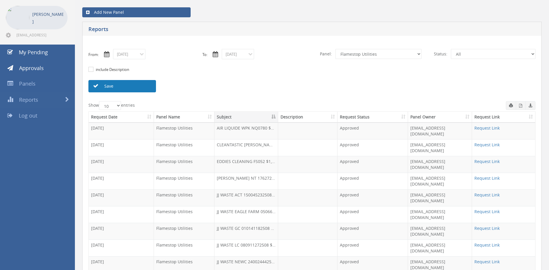
click at [143, 87] on link "Save" at bounding box center [122, 86] width 68 height 12
click at [482, 159] on link "Request Link" at bounding box center [486, 162] width 25 height 6
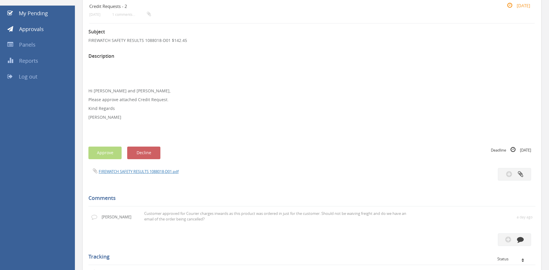
scroll to position [64, 0]
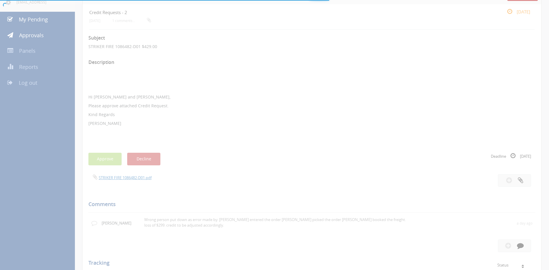
scroll to position [64, 0]
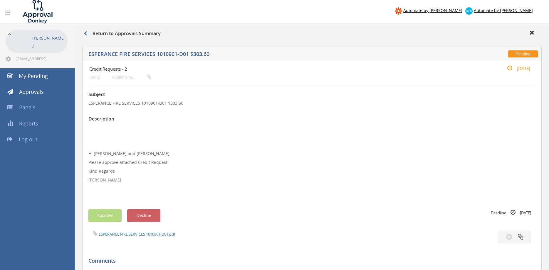
scroll to position [50, 0]
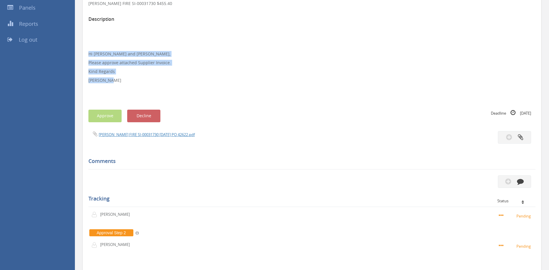
drag, startPoint x: 114, startPoint y: 80, endPoint x: 84, endPoint y: 54, distance: 40.3
click at [84, 53] on div "Suppliers 6 days ago 0 comments... 17 Sep Subject KLINE FIRE SI-00031730 $455.4…" at bounding box center [311, 139] width 459 height 357
copy p "Hi Maddie and Ben, Please approve attached Supplier Invoice. Kind Regards Pam W…"
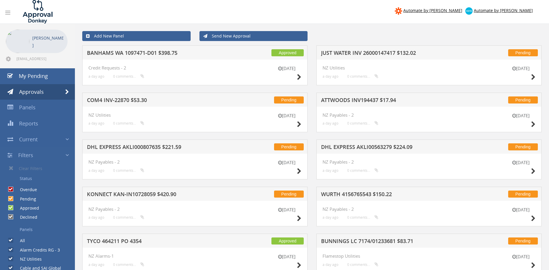
click at [297, 109] on div "[DATE] NZ Utilities a day ago 0 comments..." at bounding box center [194, 120] width 225 height 26
click at [220, 35] on link "Send New Approval" at bounding box center [253, 36] width 108 height 10
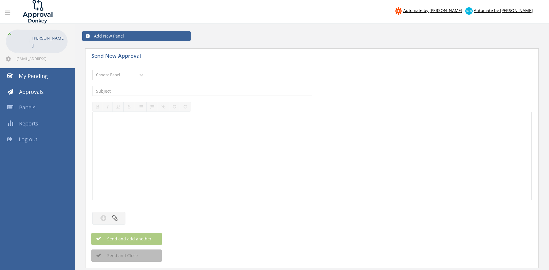
click at [92, 70] on select "Choose Panel Alarm Credits RG - 3 NZ Utilities Cable and SAI Global NZ Alarms-1…" at bounding box center [118, 75] width 53 height 10
select select "9744"
click option "Flamestop Utilities" at bounding box center [0, 0] width 0 height 0
click at [160, 89] on input "text" at bounding box center [202, 91] width 220 height 10
type input "WORMALD NAT DIST 9553577 $629.20"
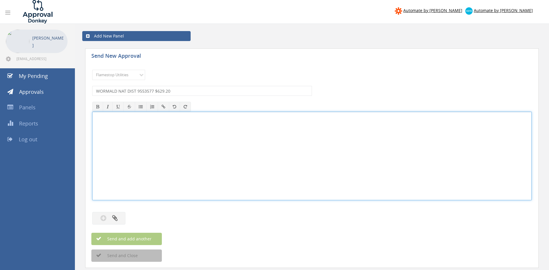
click at [193, 128] on div at bounding box center [311, 156] width 438 height 88
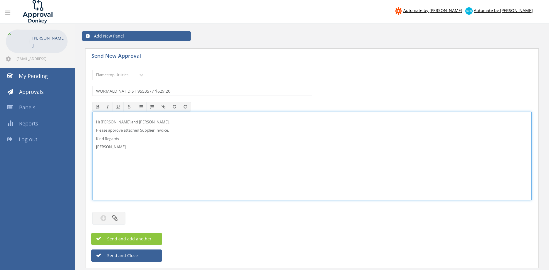
click at [114, 121] on p "Hi Maddie and Ben," at bounding box center [311, 122] width 431 height 6
drag, startPoint x: 116, startPoint y: 151, endPoint x: 101, endPoint y: 121, distance: 33.1
click at [92, 116] on div "Hi Paul and Ben, Please approve attached Supplier Invoice. Kind Regards Pam Wal…" at bounding box center [311, 156] width 439 height 89
copy div "Hi Paul and Ben, Please approve attached Supplier Invoice. Kind Regards"
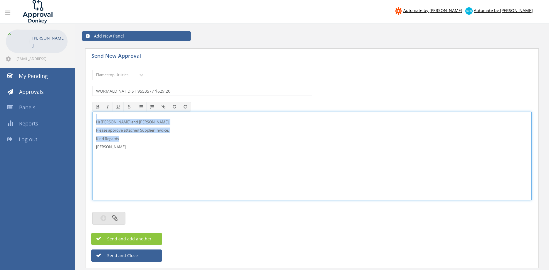
click at [121, 217] on button "button" at bounding box center [108, 218] width 33 height 13
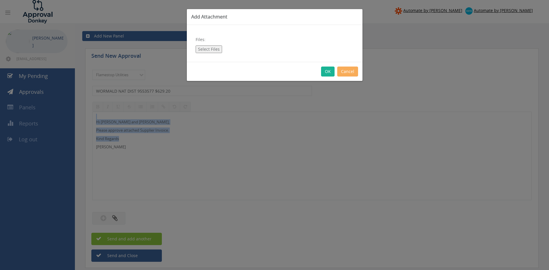
click at [212, 50] on button "Select Files" at bounding box center [208, 49] width 26 height 8
type input "C:\fakepath\WORMALD NAT DIST 9553577 09.09.25.pdf"
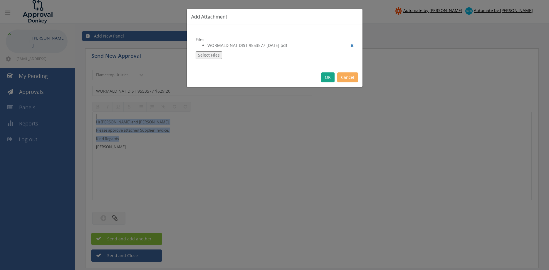
click at [326, 79] on button "OK" at bounding box center [328, 77] width 14 height 10
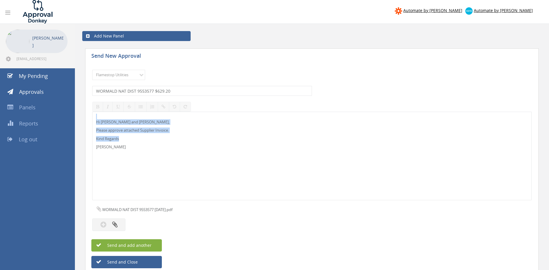
drag, startPoint x: 154, startPoint y: 246, endPoint x: 165, endPoint y: 242, distance: 11.6
click at [153, 246] on button "Send and add another" at bounding box center [126, 245] width 70 height 12
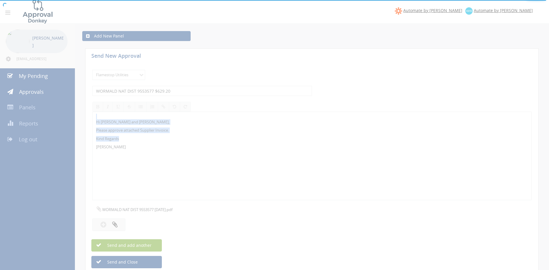
select select
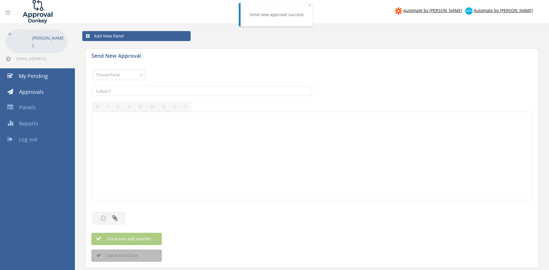
click at [92, 70] on select "Choose Panel Alarm Credits RG - 3 NZ Utilities Cable and SAI Global NZ Alarms-1…" at bounding box center [118, 75] width 53 height 10
select select "9744"
click option "Flamestop Utilities" at bounding box center [0, 0] width 0 height 0
click at [159, 90] on input "text" at bounding box center [202, 91] width 220 height 10
type input "GLOBAL MARK INV00193544 $917.00"
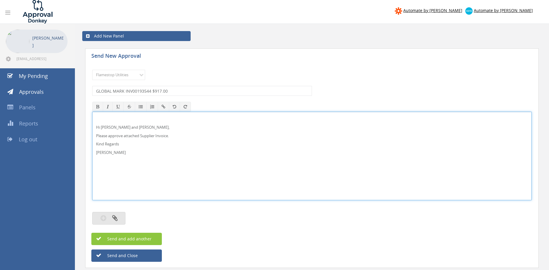
click at [120, 217] on button "button" at bounding box center [108, 218] width 33 height 13
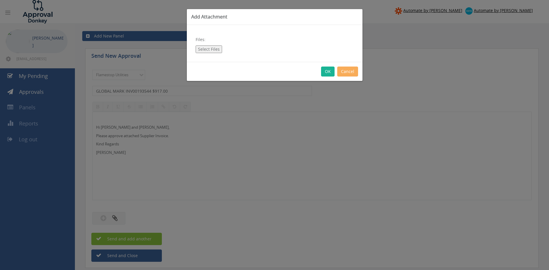
click at [203, 45] on div "Files: Select Files" at bounding box center [275, 43] width 176 height 37
click at [203, 46] on button "Select Files" at bounding box center [208, 49] width 26 height 8
type input "C:\fakepath\GLOBAL-MARK INV00193544 09.09.25.pdf"
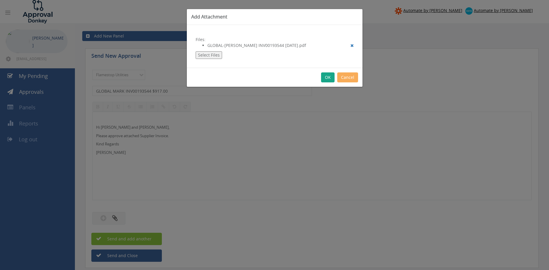
click at [325, 79] on button "OK" at bounding box center [328, 77] width 14 height 10
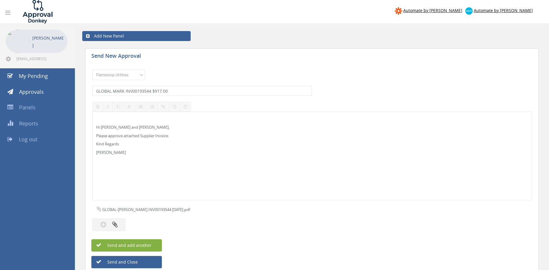
click at [149, 246] on span "Send and add another" at bounding box center [123, 246] width 57 height 6
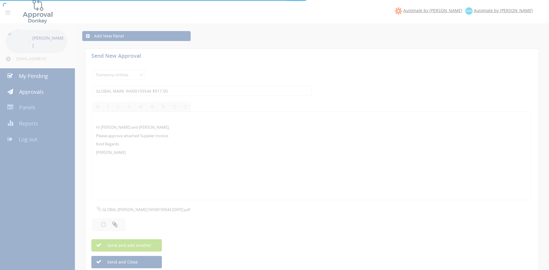
select select
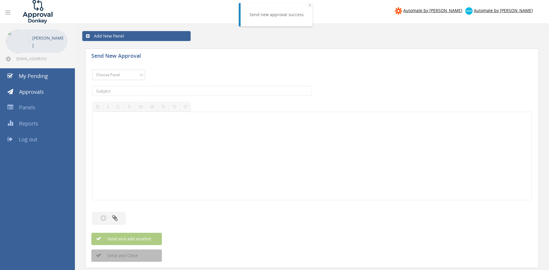
click at [92, 70] on select "Choose Panel Alarm Credits RG - 3 NZ Utilities Cable and SAI Global NZ Alarms-1…" at bounding box center [118, 75] width 53 height 10
select select "9739"
click option "Credit Requests - 2" at bounding box center [0, 0] width 0 height 0
click at [166, 91] on input "text" at bounding box center [202, 91] width 220 height 10
type input "FERA FS32 $4,256.72"
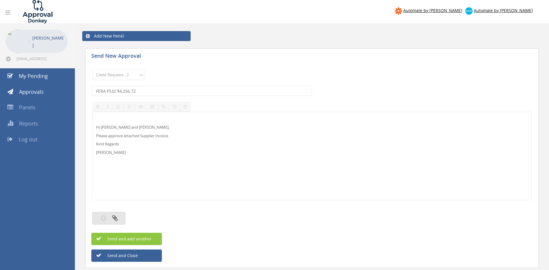
click at [119, 217] on button "button" at bounding box center [108, 218] width 33 height 13
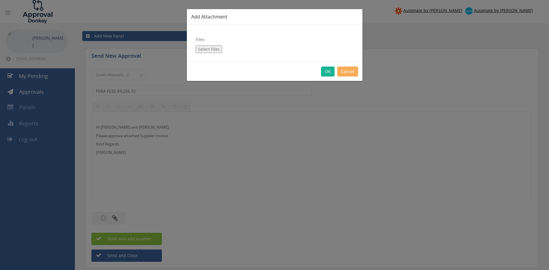
click at [210, 49] on button "Select Files" at bounding box center [208, 49] width 26 height 8
type input "C:\fakepath\FERA_FS32 09.09.25.pdf"
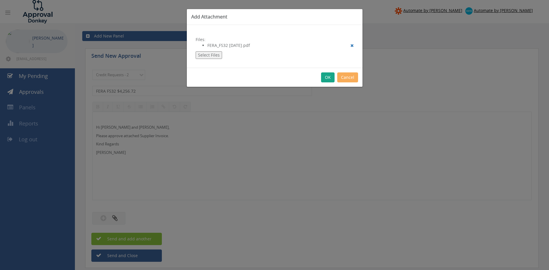
click at [326, 78] on button "OK" at bounding box center [328, 77] width 14 height 10
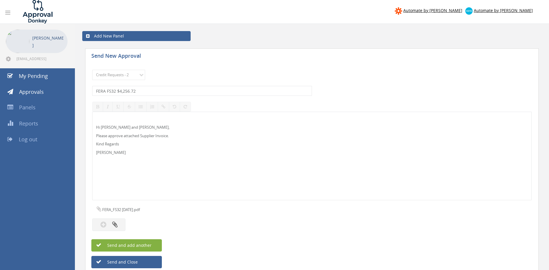
click at [155, 243] on button "Send and add another" at bounding box center [126, 245] width 70 height 12
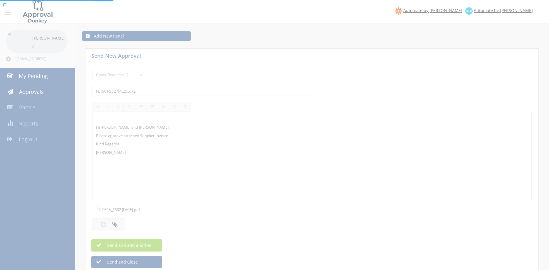
select select
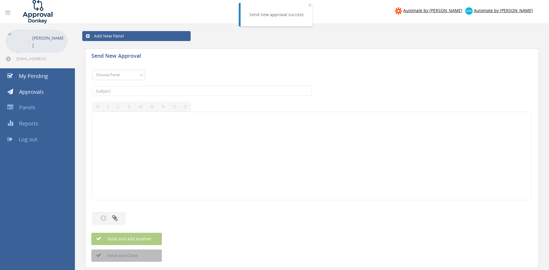
click at [92, 70] on select "Choose Panel Alarm Credits RG - 3 NZ Utilities Cable and SAI Global NZ Alarms-1…" at bounding box center [118, 75] width 53 height 10
select select "9744"
click option "Flamestop Utilities" at bounding box center [0, 0] width 0 height 0
click at [155, 94] on input "text" at bounding box center [202, 91] width 220 height 10
type input "E"
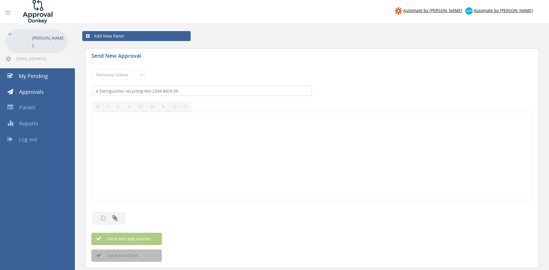
type input "e Extinguisher recycling INV-2334 $429.00"
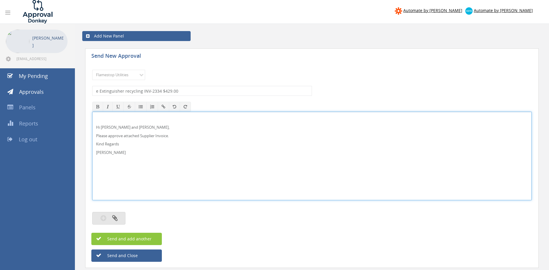
click at [104, 218] on icon "button" at bounding box center [103, 218] width 6 height 7
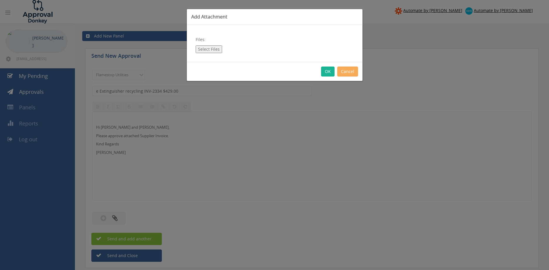
click at [208, 50] on button "Select Files" at bounding box center [208, 49] width 26 height 8
type input "C:\fakepath\e Extinguisher Recycling INV-2334 08.09.25.pdf"
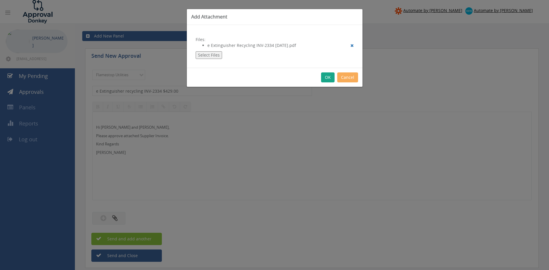
click at [326, 78] on button "OK" at bounding box center [328, 77] width 14 height 10
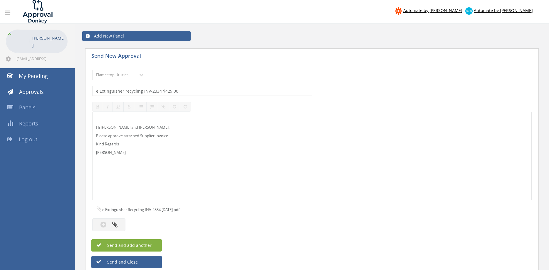
click at [150, 246] on span "Send and add another" at bounding box center [123, 246] width 57 height 6
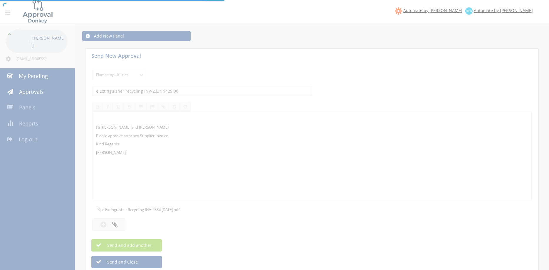
select select
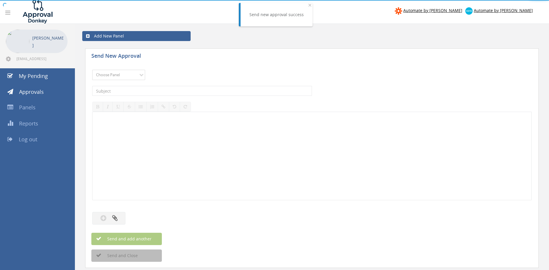
click at [92, 70] on select "Choose Panel Alarm Credits RG - 3 NZ Utilities Cable and SAI Global NZ Alarms-1…" at bounding box center [118, 75] width 53 height 10
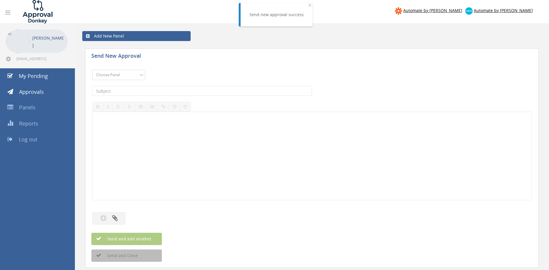
select select "9744"
click option "Flamestop Utilities" at bounding box center [0, 0] width 0 height 0
click at [154, 93] on input "text" at bounding box center [202, 91] width 220 height 10
type input "Ben's Cleaning TW 1748 $187.00"
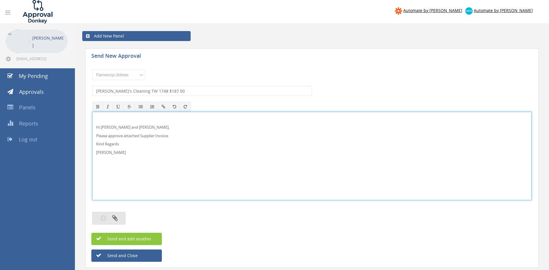
click at [119, 219] on button "button" at bounding box center [108, 218] width 33 height 13
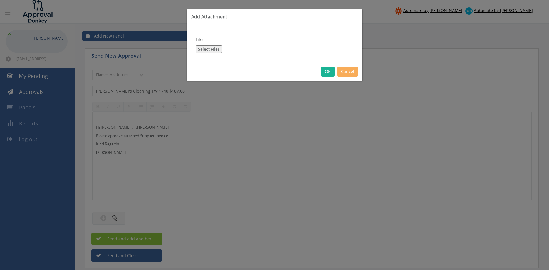
click at [206, 49] on button "Select Files" at bounding box center [208, 49] width 26 height 8
type input "C:\fakepath\BEN'S CLEANING TW_1748 08.09.25.pdf"
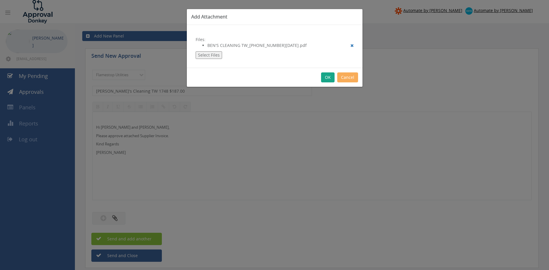
click at [327, 78] on button "OK" at bounding box center [328, 77] width 14 height 10
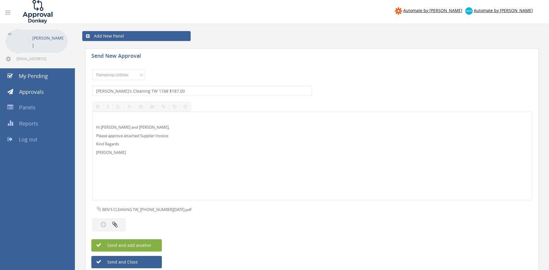
click at [145, 244] on span "Send and add another" at bounding box center [123, 246] width 57 height 6
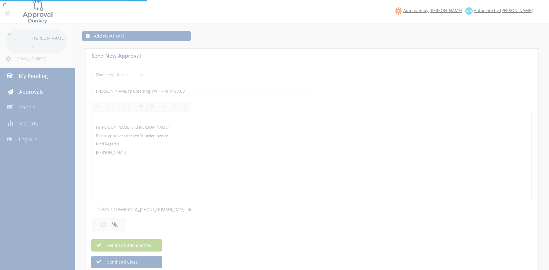
select select
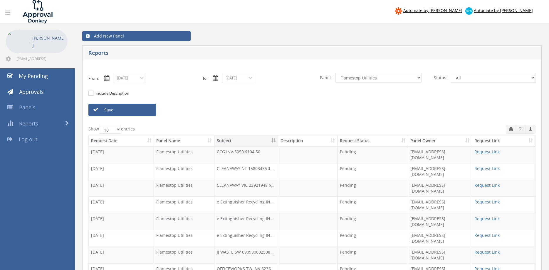
select select "number:9744"
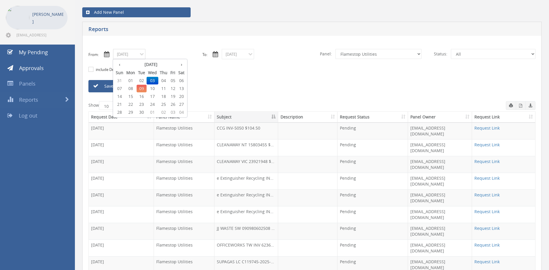
click at [139, 55] on input "[DATE]" at bounding box center [129, 54] width 32 height 10
click at [131, 79] on span "01" at bounding box center [131, 81] width 12 height 8
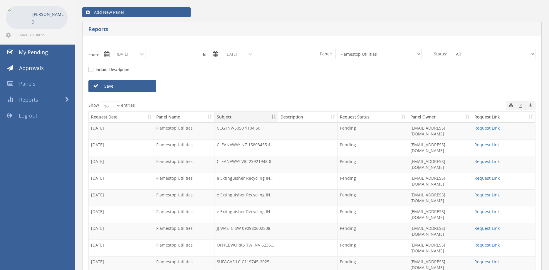
type input "09/01/2025"
click at [237, 52] on input "09/03/2025" at bounding box center [238, 54] width 32 height 10
click at [240, 80] on span "01" at bounding box center [239, 81] width 12 height 8
type input "09/01/2025"
click at [335, 49] on select "All Alarm Credits RG - 3 NZ Utilities Cable and SAI Global NZ Alarms-1 NZ FX Pa…" at bounding box center [378, 54] width 86 height 10
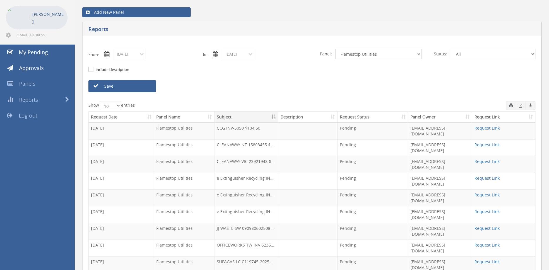
select select "number:13141"
click option "NZ Utilities" at bounding box center [0, 0] width 0 height 0
click at [141, 87] on link "Save" at bounding box center [122, 86] width 68 height 12
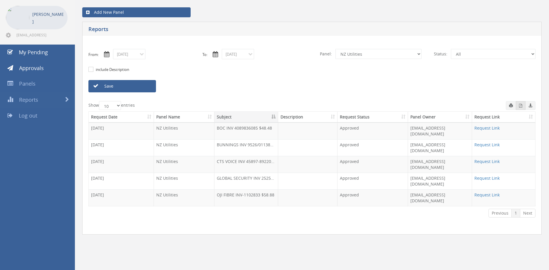
click at [521, 105] on icon "button" at bounding box center [520, 106] width 3 height 4
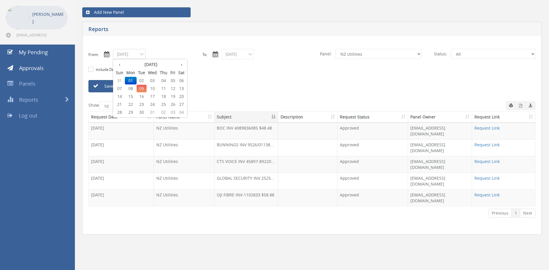
click at [136, 57] on input "09/01/2025" at bounding box center [129, 54] width 32 height 10
drag, startPoint x: 142, startPoint y: 81, endPoint x: 218, endPoint y: 57, distance: 79.0
click at [142, 80] on span "02" at bounding box center [141, 81] width 10 height 8
type input "09/02/2025"
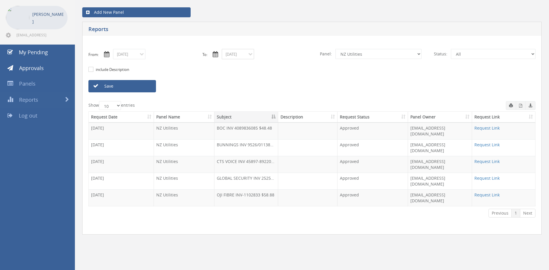
click at [233, 53] on input "09/01/2025" at bounding box center [238, 54] width 32 height 10
click at [252, 81] on span "02" at bounding box center [250, 81] width 10 height 8
type input "09/02/2025"
click at [145, 88] on link "Save" at bounding box center [122, 86] width 68 height 12
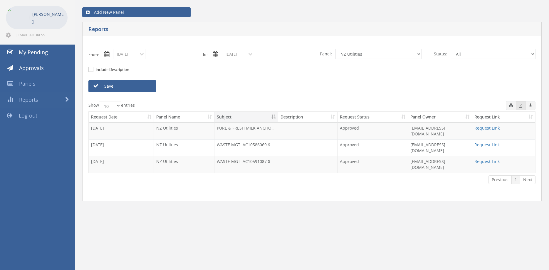
click at [521, 107] on icon "button" at bounding box center [520, 106] width 3 height 4
click at [139, 56] on input "09/02/2025" at bounding box center [129, 54] width 32 height 10
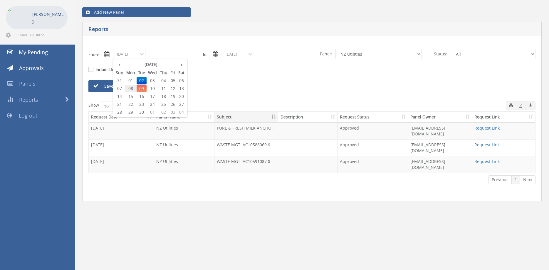
click at [133, 89] on span "08" at bounding box center [131, 89] width 12 height 8
type input "09/08/2025"
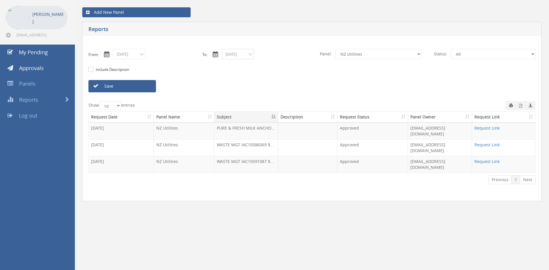
click at [225, 55] on input "09/02/2025" at bounding box center [238, 54] width 32 height 10
click at [240, 88] on span "08" at bounding box center [239, 89] width 12 height 8
type input "09/08/2025"
click at [147, 87] on link "Save" at bounding box center [122, 86] width 68 height 12
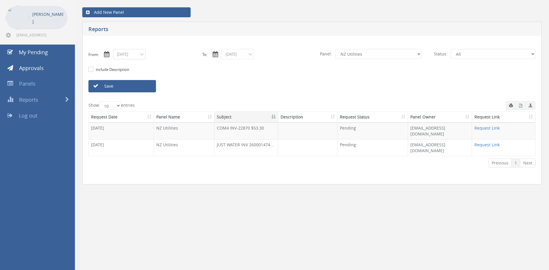
click at [134, 53] on input "09/08/2025" at bounding box center [129, 54] width 32 height 10
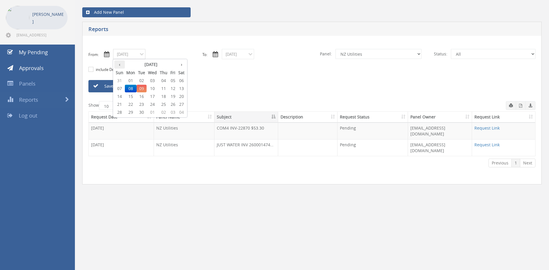
click at [120, 67] on th "‹" at bounding box center [119, 64] width 11 height 8
click at [155, 110] on span "27" at bounding box center [152, 113] width 12 height 8
type input "08/27/2025"
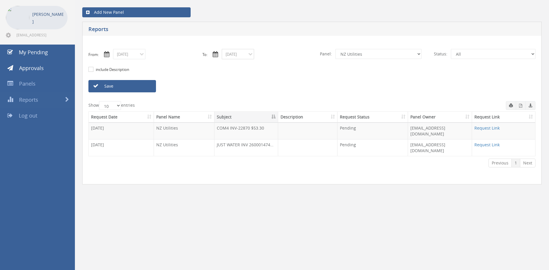
click at [232, 55] on input "09/08/2025" at bounding box center [238, 54] width 32 height 10
click at [225, 64] on th "‹" at bounding box center [228, 64] width 11 height 8
click at [264, 112] on span "27" at bounding box center [261, 113] width 12 height 8
type input "08/27/2025"
click at [144, 90] on link "Save" at bounding box center [122, 86] width 68 height 12
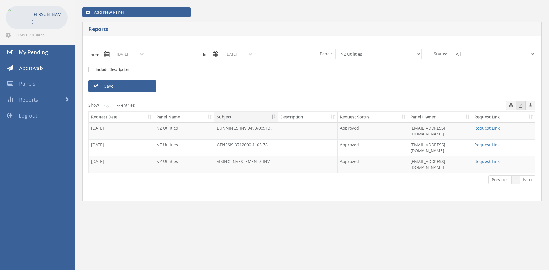
click at [517, 107] on button "button" at bounding box center [520, 105] width 10 height 9
click at [130, 53] on input "08/27/2025" at bounding box center [129, 54] width 32 height 10
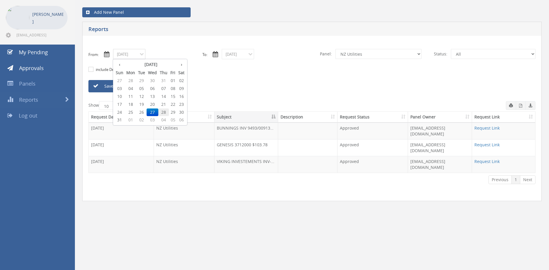
click at [164, 112] on span "28" at bounding box center [163, 113] width 11 height 8
type input "08/28/2025"
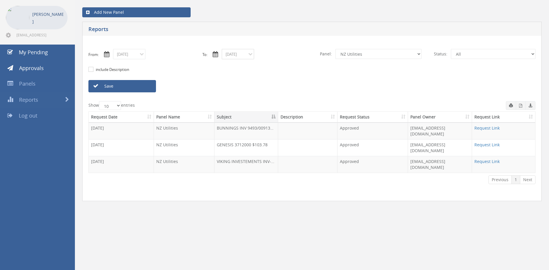
click at [240, 55] on input "08/27/2025" at bounding box center [238, 54] width 32 height 10
click at [274, 111] on span "28" at bounding box center [272, 113] width 11 height 8
type input "08/28/2025"
click at [149, 87] on link "Save" at bounding box center [122, 86] width 68 height 12
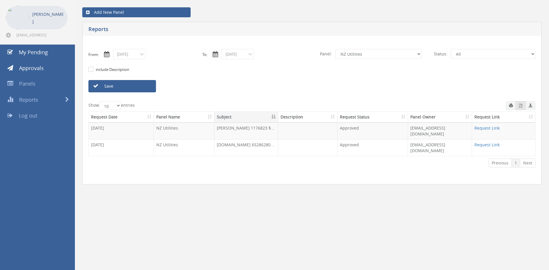
click at [518, 107] on button "button" at bounding box center [520, 105] width 10 height 9
click at [141, 55] on input "08/28/2025" at bounding box center [129, 54] width 32 height 10
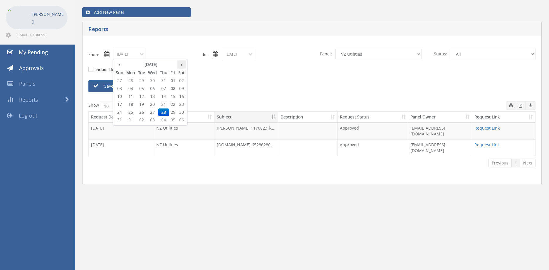
click at [181, 66] on th "›" at bounding box center [181, 64] width 9 height 8
click at [133, 80] on span "01" at bounding box center [131, 81] width 12 height 8
type input "09/01/2025"
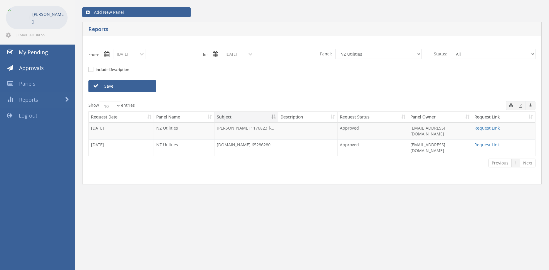
click at [250, 54] on input "08/28/2025" at bounding box center [238, 54] width 32 height 10
click at [293, 65] on th "›" at bounding box center [289, 64] width 9 height 8
click at [240, 81] on span "01" at bounding box center [239, 81] width 12 height 8
type input "09/01/2025"
click at [335, 49] on select "All Alarm Credits RG - 3 NZ Utilities Cable and SAI Global NZ Alarms-1 NZ FX Pa…" at bounding box center [378, 54] width 86 height 10
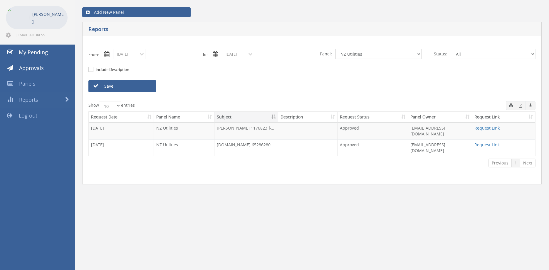
select select "number:9741"
click option "NZ Payables - 2" at bounding box center [0, 0] width 0 height 0
click at [139, 87] on link "Save" at bounding box center [122, 86] width 68 height 12
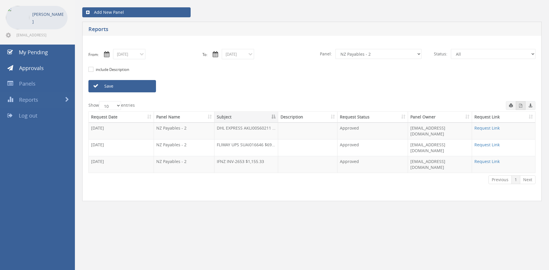
click at [517, 104] on button "button" at bounding box center [520, 105] width 10 height 9
click at [132, 57] on input "09/01/2025" at bounding box center [129, 54] width 32 height 10
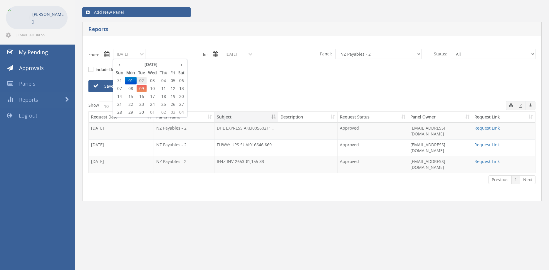
drag, startPoint x: 142, startPoint y: 80, endPoint x: 202, endPoint y: 68, distance: 60.8
click at [142, 80] on span "02" at bounding box center [141, 81] width 10 height 8
type input "09/02/2025"
click at [237, 55] on input "09/01/2025" at bounding box center [238, 54] width 32 height 10
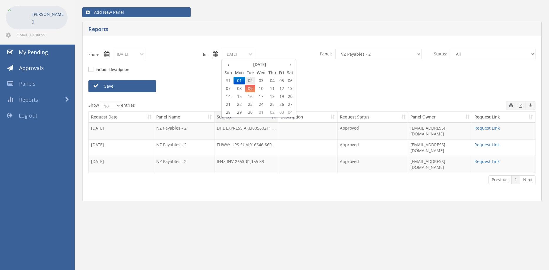
click at [252, 81] on span "02" at bounding box center [250, 81] width 10 height 8
type input "09/02/2025"
click at [139, 86] on link "Save" at bounding box center [122, 86] width 68 height 12
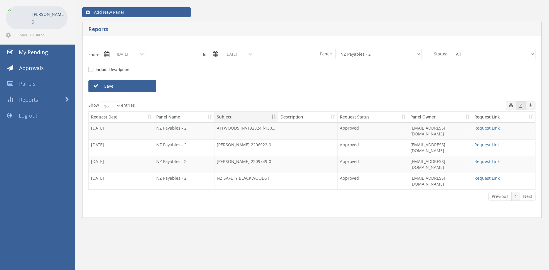
click at [518, 107] on button "button" at bounding box center [520, 105] width 10 height 9
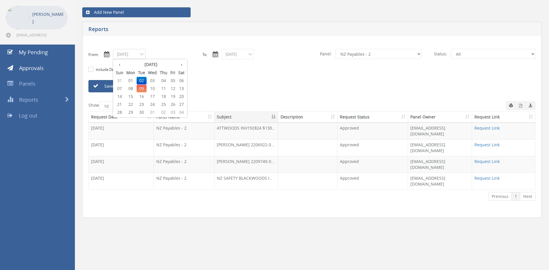
click at [129, 57] on input "09/02/2025" at bounding box center [129, 54] width 32 height 10
click at [154, 81] on span "03" at bounding box center [152, 81] width 12 height 8
type input "09/03/2025"
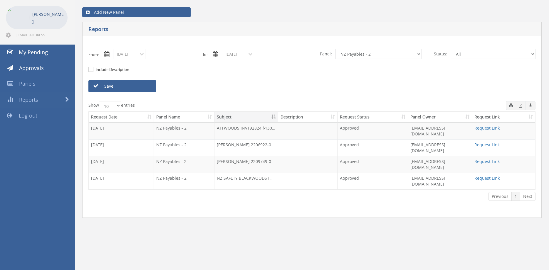
click at [240, 54] on input "09/02/2025" at bounding box center [238, 54] width 32 height 10
click at [263, 81] on span "03" at bounding box center [261, 81] width 12 height 8
type input "09/03/2025"
click at [143, 89] on link "Save" at bounding box center [122, 86] width 68 height 12
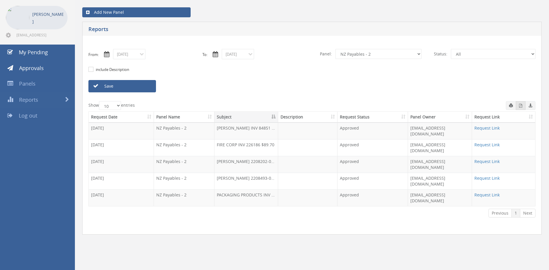
click at [518, 106] on button "button" at bounding box center [520, 105] width 10 height 9
click at [127, 58] on input "09/03/2025" at bounding box center [129, 54] width 32 height 10
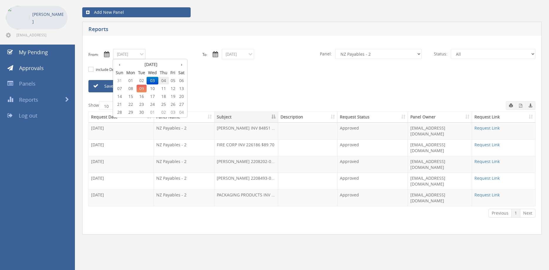
click at [162, 80] on span "04" at bounding box center [163, 81] width 11 height 8
type input "09/04/2025"
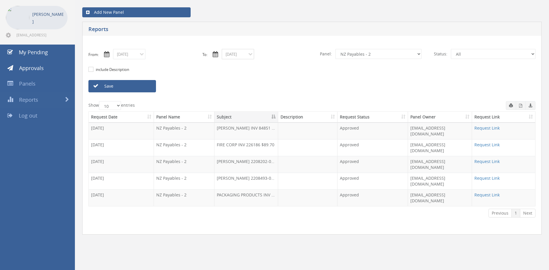
click at [239, 54] on input "09/03/2025" at bounding box center [238, 54] width 32 height 10
click at [273, 82] on span "04" at bounding box center [272, 81] width 11 height 8
type input "09/04/2025"
click at [147, 87] on link "Save" at bounding box center [122, 86] width 68 height 12
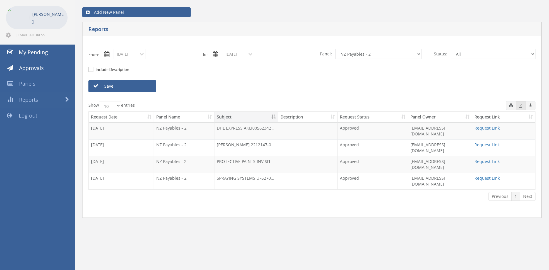
click at [520, 107] on icon "button" at bounding box center [520, 106] width 3 height 4
click at [129, 58] on input "09/04/2025" at bounding box center [129, 54] width 32 height 10
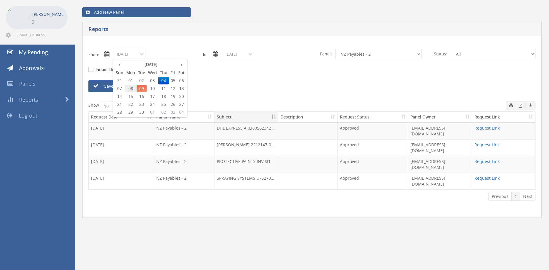
click at [132, 89] on span "08" at bounding box center [131, 89] width 12 height 8
type input "09/08/2025"
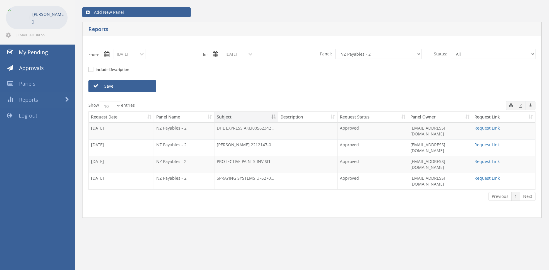
click at [235, 54] on input "09/04/2025" at bounding box center [238, 54] width 32 height 10
click at [240, 89] on span "08" at bounding box center [239, 89] width 12 height 8
type input "09/08/2025"
click at [134, 87] on link "Save" at bounding box center [122, 86] width 68 height 12
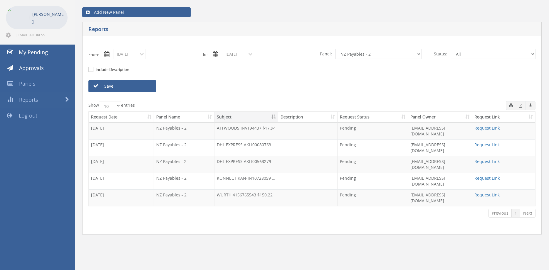
click at [136, 55] on input "09/08/2025" at bounding box center [129, 54] width 32 height 10
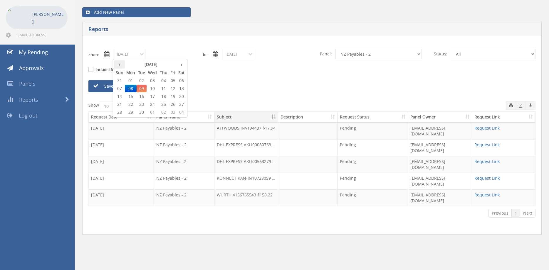
click at [121, 65] on th "‹" at bounding box center [119, 64] width 11 height 8
drag, startPoint x: 141, startPoint y: 104, endPoint x: 207, endPoint y: 76, distance: 71.7
click at [141, 104] on span "19" at bounding box center [141, 105] width 10 height 8
type input "08/19/2025"
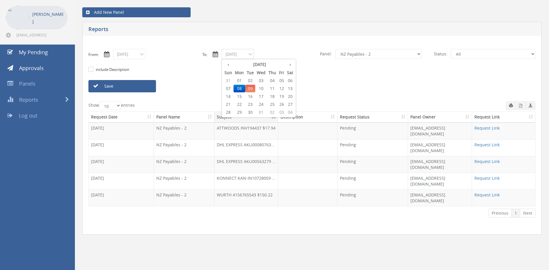
click at [230, 56] on input "09/08/2025" at bounding box center [238, 54] width 32 height 10
click at [225, 65] on th "‹" at bounding box center [228, 64] width 11 height 8
click at [250, 104] on span "19" at bounding box center [250, 105] width 10 height 8
type input "08/19/2025"
drag, startPoint x: 146, startPoint y: 88, endPoint x: 219, endPoint y: 99, distance: 73.8
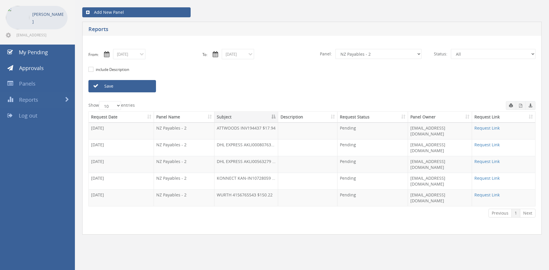
click at [145, 88] on link "Save" at bounding box center [122, 86] width 68 height 12
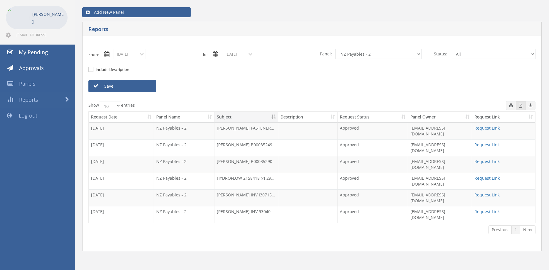
click at [519, 107] on icon "button" at bounding box center [520, 106] width 3 height 4
click at [137, 56] on input "08/19/2025" at bounding box center [129, 54] width 32 height 10
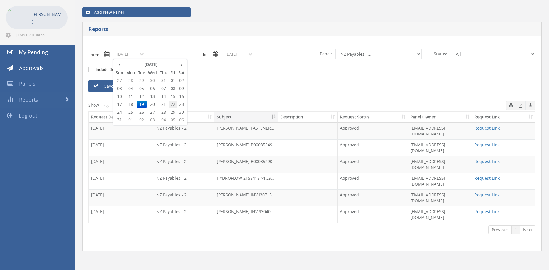
click at [172, 104] on span "22" at bounding box center [173, 105] width 8 height 8
type input "08/22/2025"
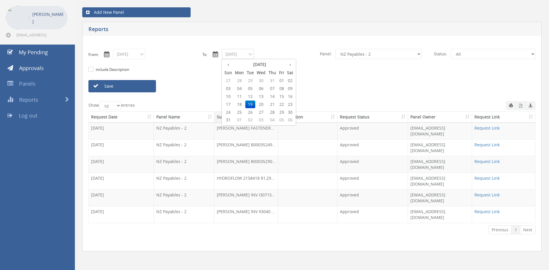
click at [235, 55] on input "08/19/2025" at bounding box center [238, 54] width 32 height 10
click at [284, 103] on span "22" at bounding box center [281, 105] width 8 height 8
type input "08/22/2025"
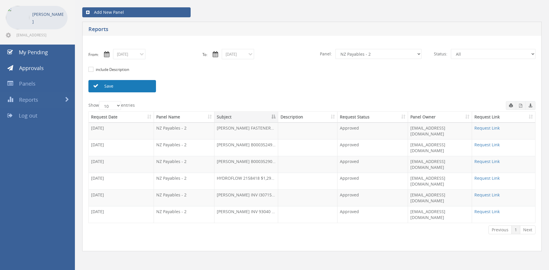
click at [145, 88] on link "Save" at bounding box center [122, 86] width 68 height 12
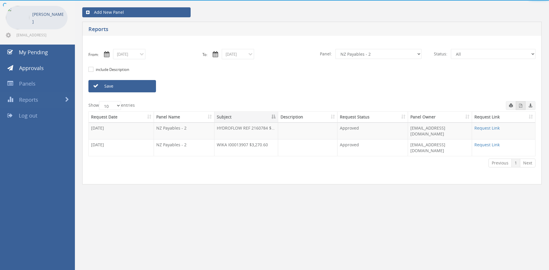
click at [521, 107] on icon "button" at bounding box center [520, 106] width 3 height 4
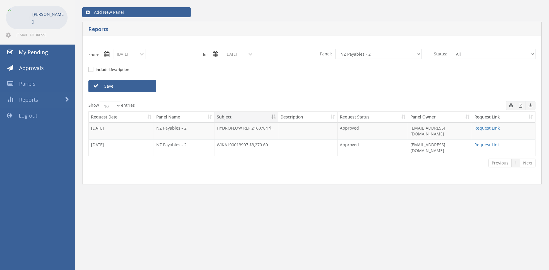
click at [135, 54] on input "08/22/2025" at bounding box center [129, 54] width 32 height 10
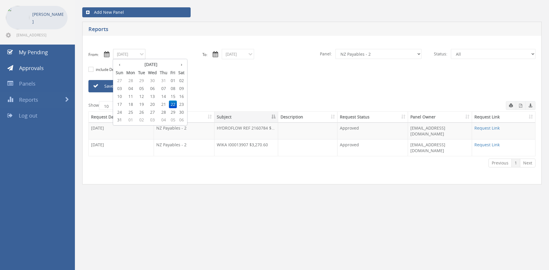
click at [152, 113] on span "27" at bounding box center [152, 113] width 12 height 8
type input "08/27/2025"
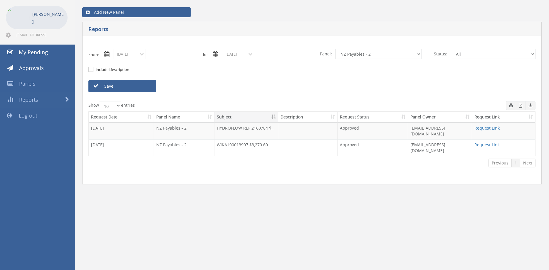
click at [235, 55] on input "08/22/2025" at bounding box center [238, 54] width 32 height 10
click at [262, 111] on span "27" at bounding box center [261, 113] width 12 height 8
type input "08/27/2025"
click at [142, 87] on link "Save" at bounding box center [122, 86] width 68 height 12
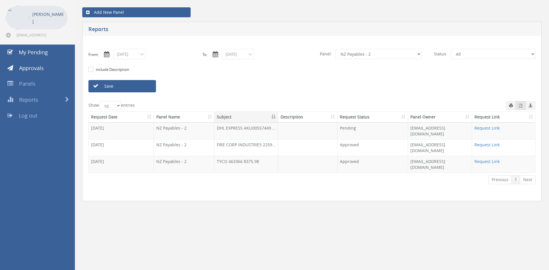
click at [520, 105] on icon "button" at bounding box center [520, 106] width 3 height 4
click at [518, 106] on button "button" at bounding box center [520, 105] width 10 height 9
click at [129, 53] on input "08/27/2025" at bounding box center [129, 54] width 32 height 10
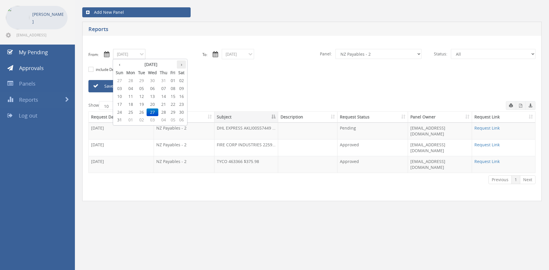
click at [185, 65] on th "›" at bounding box center [181, 64] width 9 height 8
drag, startPoint x: 156, startPoint y: 81, endPoint x: 185, endPoint y: 74, distance: 29.9
click at [155, 80] on span "03" at bounding box center [152, 81] width 12 height 8
type input "09/03/2025"
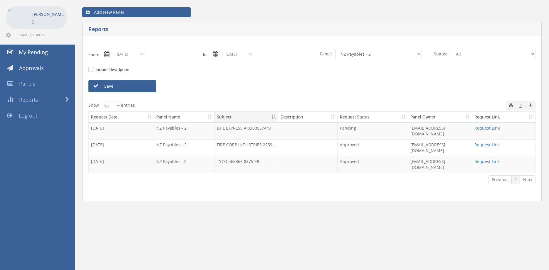
click at [235, 57] on input "08/27/2025" at bounding box center [238, 54] width 32 height 10
click at [293, 65] on th "›" at bounding box center [289, 64] width 9 height 8
click at [261, 81] on span "03" at bounding box center [261, 81] width 12 height 8
type input "09/03/2025"
click at [335, 49] on select "All Alarm Credits RG - 3 NZ Utilities Cable and SAI Global NZ Alarms-1 NZ FX Pa…" at bounding box center [378, 54] width 86 height 10
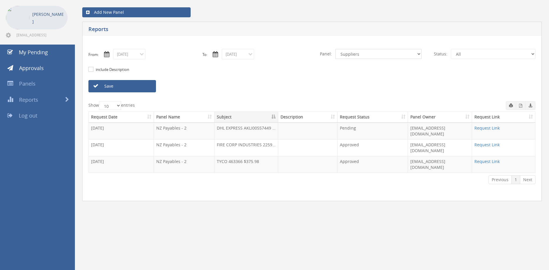
click option "Suppliers" at bounding box center [0, 0] width 0 height 0
click at [142, 85] on link "Save" at bounding box center [122, 86] width 68 height 12
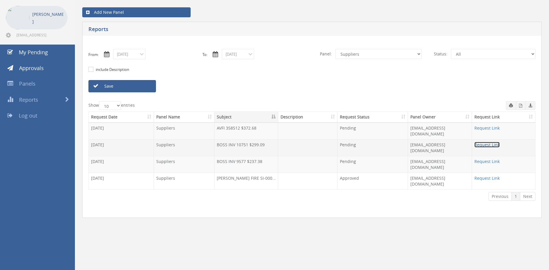
click at [483, 142] on link "Request Link" at bounding box center [486, 145] width 25 height 6
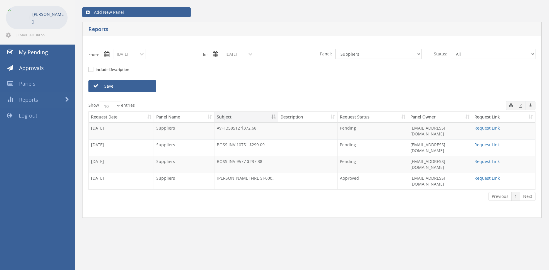
select select "number:9744"
click option "Flamestop Utilities" at bounding box center [0, 0] width 0 height 0
click at [144, 88] on link "Save" at bounding box center [122, 86] width 68 height 12
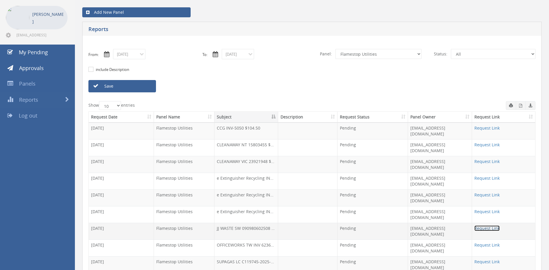
click at [488, 226] on link "Request Link" at bounding box center [486, 229] width 25 height 6
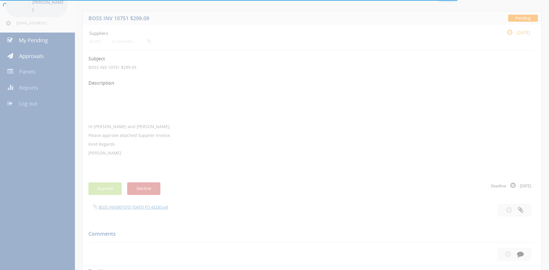
scroll to position [30, 0]
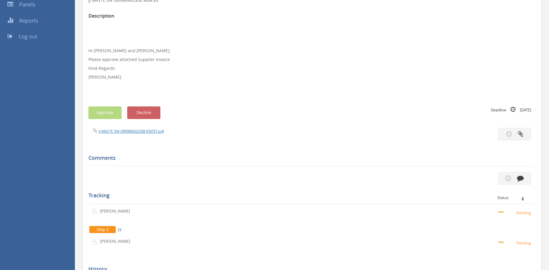
scroll to position [64, 0]
